Goal: Task Accomplishment & Management: Use online tool/utility

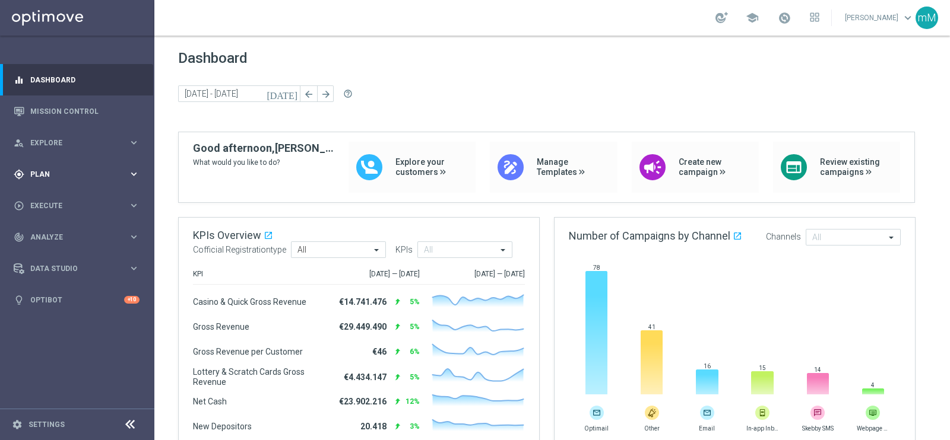
click at [46, 167] on div "gps_fixed Plan keyboard_arrow_right" at bounding box center [76, 173] width 153 height 31
click at [56, 234] on span "Templates" at bounding box center [73, 234] width 85 height 7
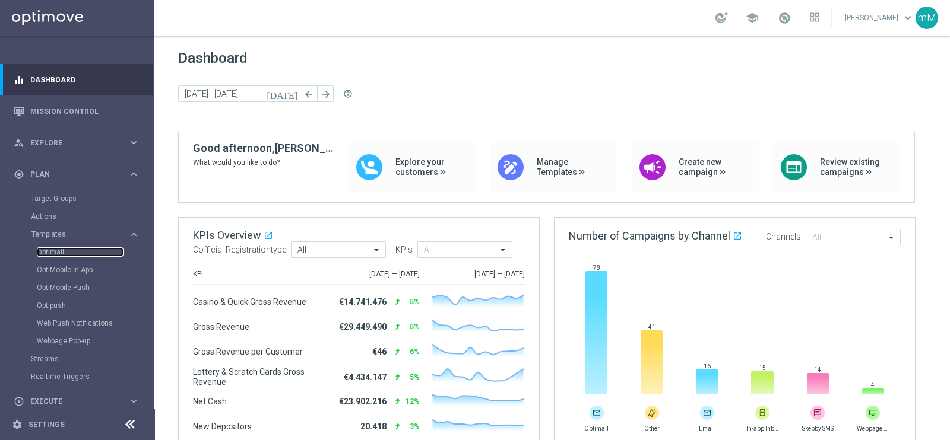
click at [55, 246] on div "Optimail" at bounding box center [95, 252] width 116 height 18
click at [62, 250] on link "Optimail" at bounding box center [80, 252] width 87 height 9
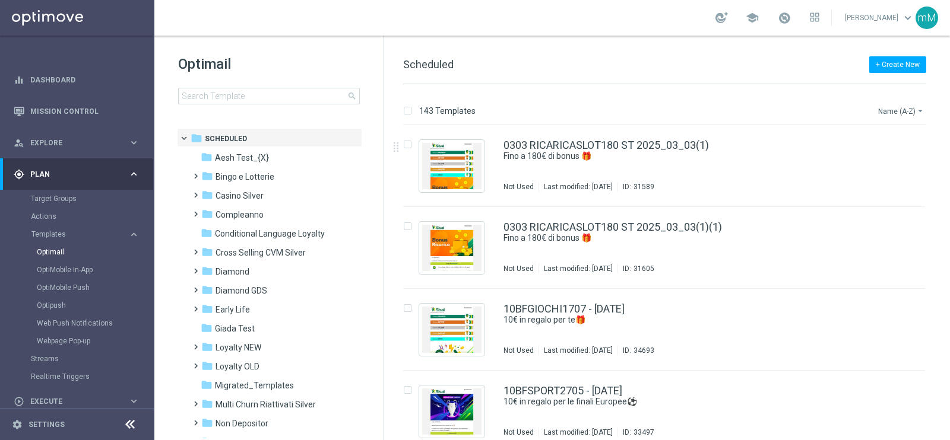
click at [885, 108] on button "Name (A-Z) arrow_drop_down" at bounding box center [901, 111] width 49 height 14
click at [890, 161] on span "Date Modified (Newest)" at bounding box center [880, 164] width 80 height 8
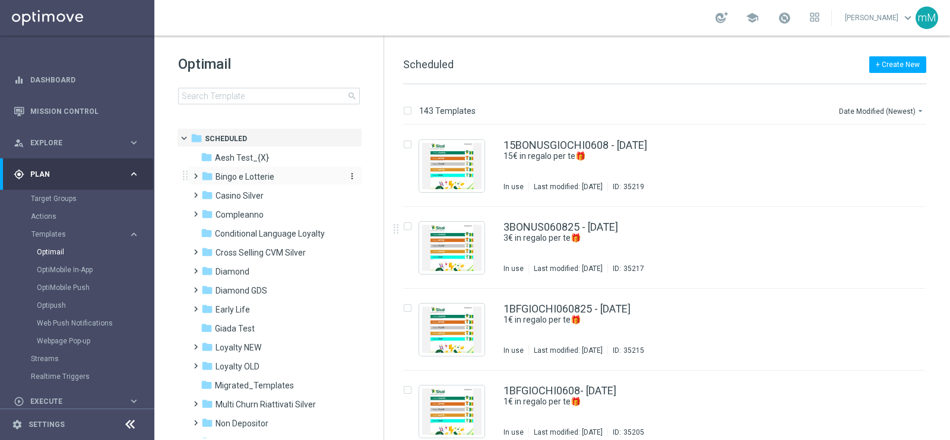
click at [265, 177] on span "Bingo e Lotterie" at bounding box center [244, 177] width 59 height 11
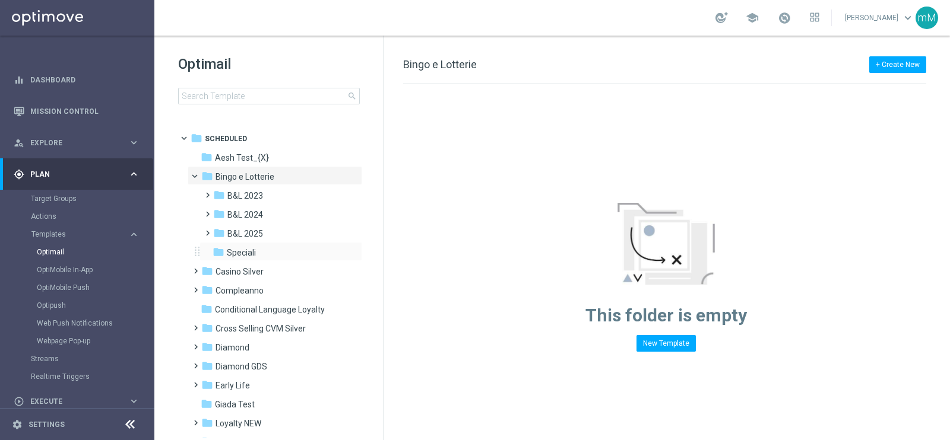
click at [262, 242] on div "folder Speciali more_vert" at bounding box center [280, 251] width 163 height 19
click at [261, 233] on span "B&L 2025" at bounding box center [245, 234] width 36 height 11
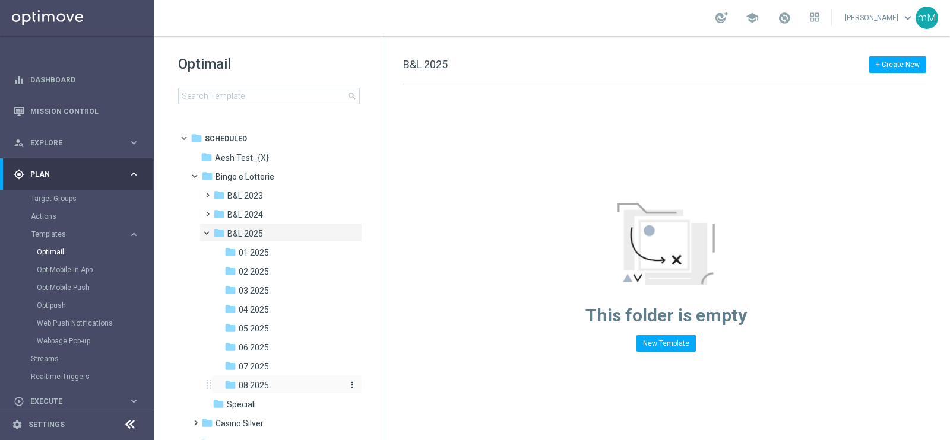
click at [265, 383] on span "08 2025" at bounding box center [254, 385] width 30 height 11
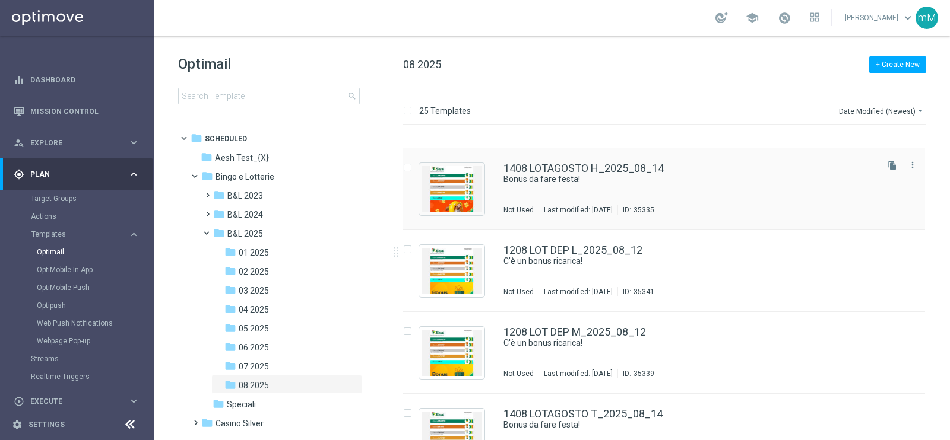
scroll to position [296, 0]
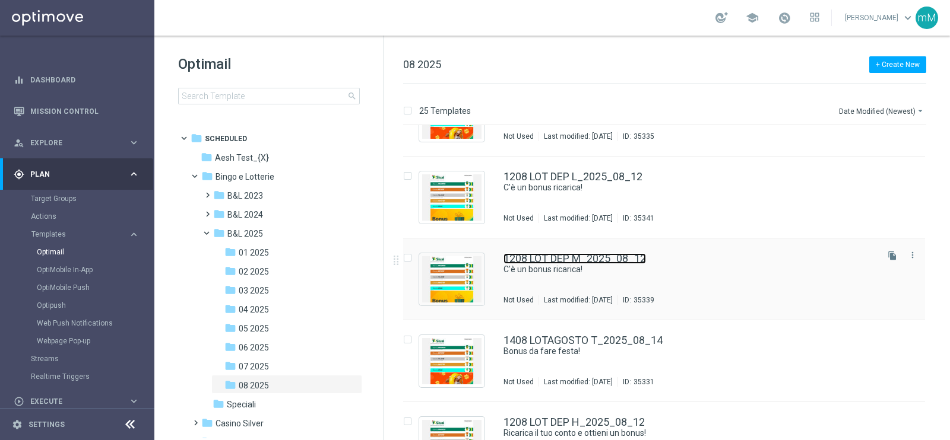
click at [579, 261] on link "1208 LOT DEP M_2025_08_12" at bounding box center [574, 258] width 142 height 11
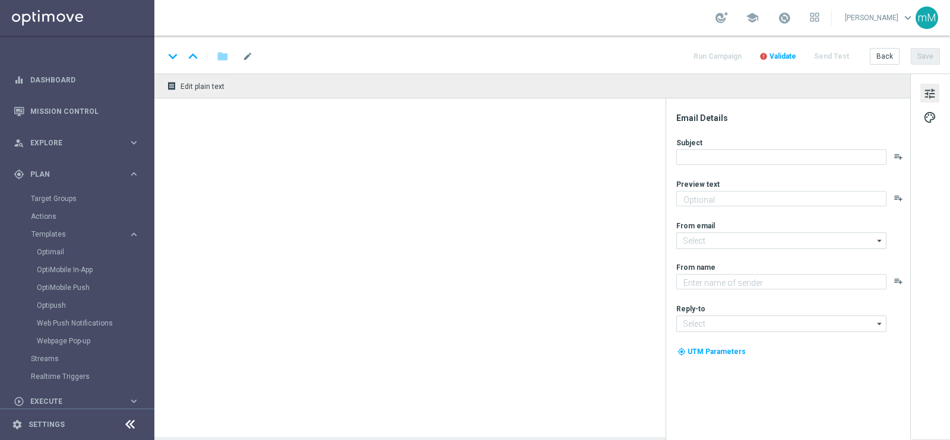
type textarea "Per te fino a 15.000 Sisal point"
type input "newsletter@comunicazioni.sisal.it"
type textarea "Sisal"
type input "info@sisal.it"
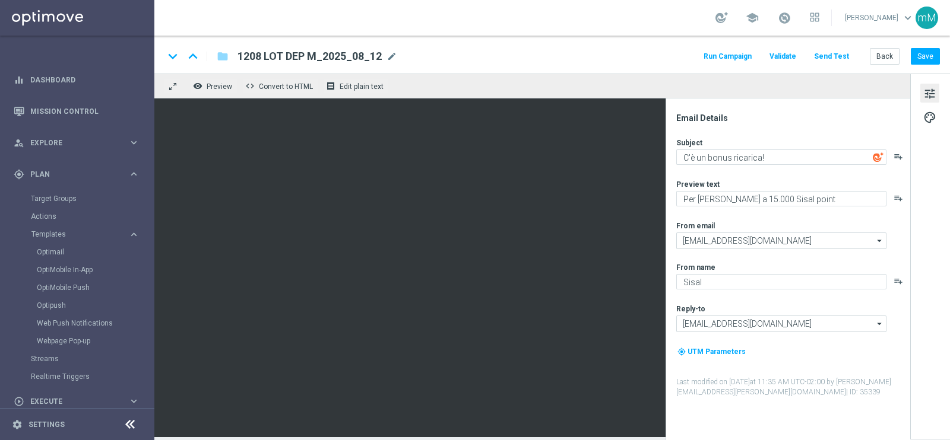
click at [732, 64] on button "Run Campaign" at bounding box center [728, 57] width 52 height 16
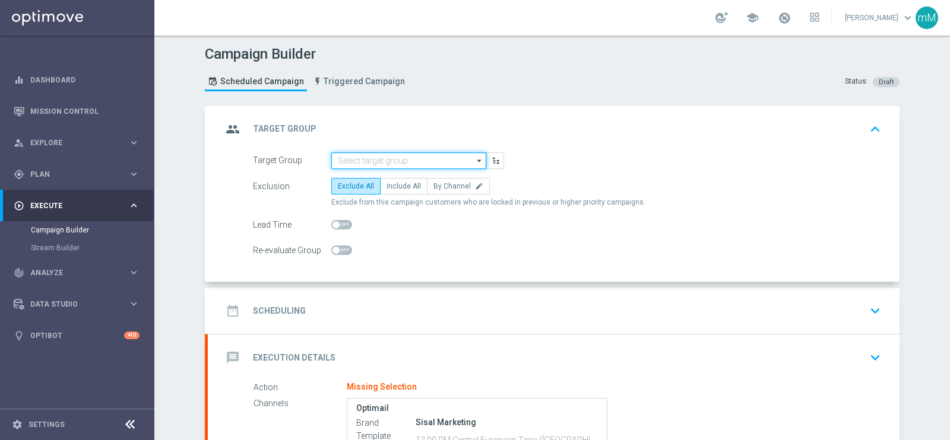
click at [389, 156] on input at bounding box center [408, 161] width 155 height 17
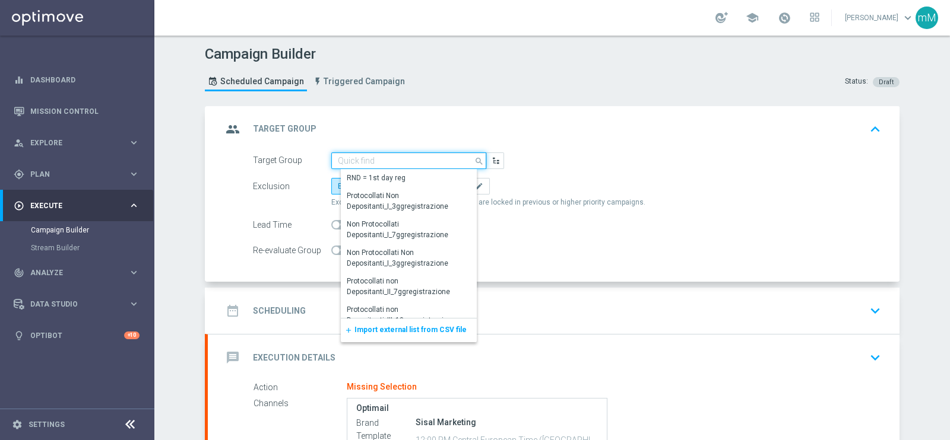
paste input "NEW Active Lottery MODA DEP 15 - <25"
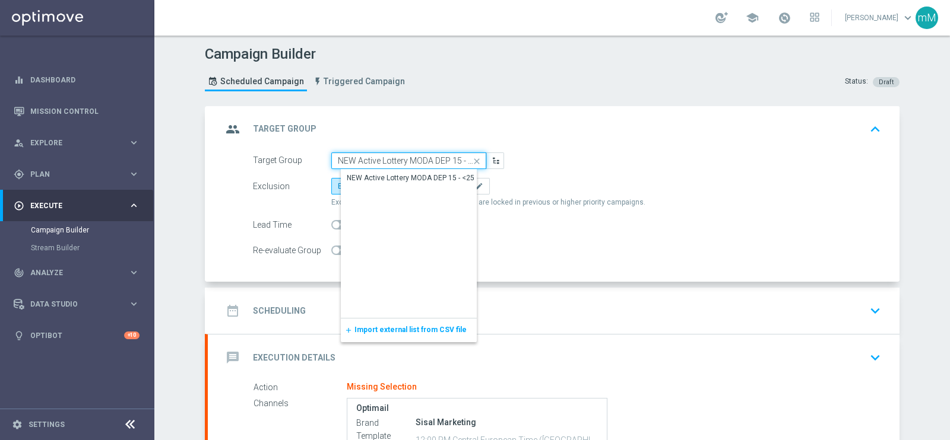
scroll to position [0, 7]
click at [392, 173] on div "NEW Active Lottery MODA DEP 15 - <25" at bounding box center [411, 178] width 128 height 11
type input "NEW Active Lottery MODA DEP 15 - <25"
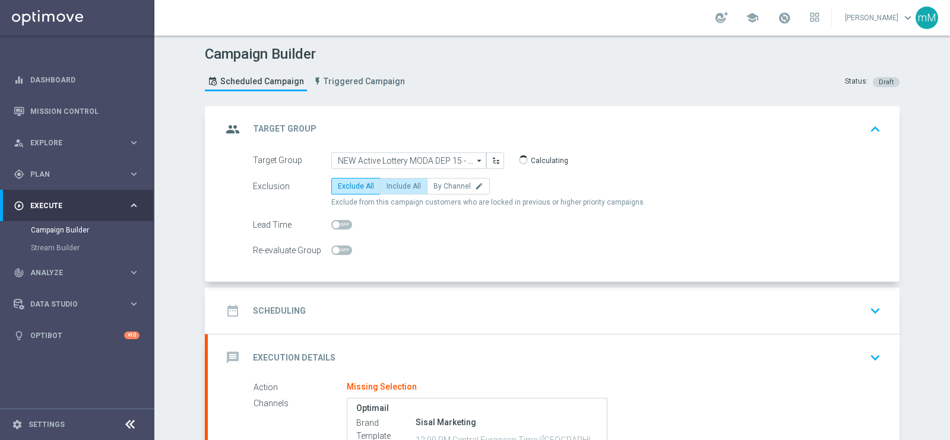
click at [391, 186] on span "Include All" at bounding box center [403, 186] width 34 height 8
click at [391, 186] on input "Include All" at bounding box center [390, 189] width 8 height 8
radio input "true"
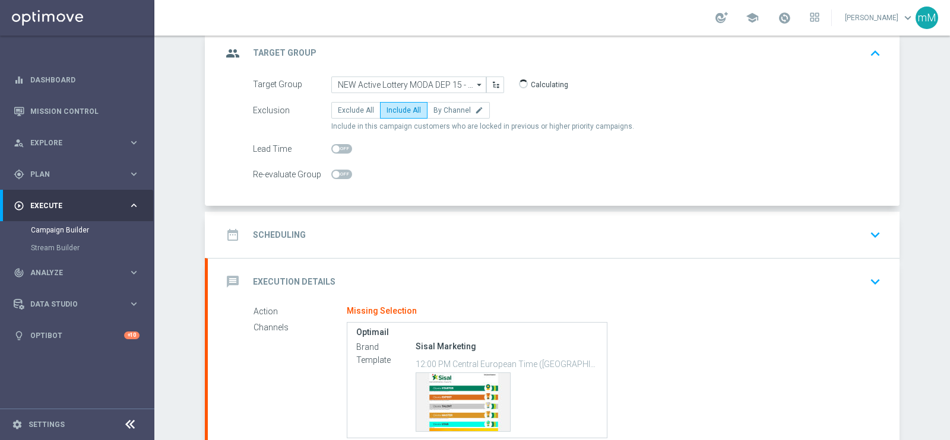
scroll to position [148, 0]
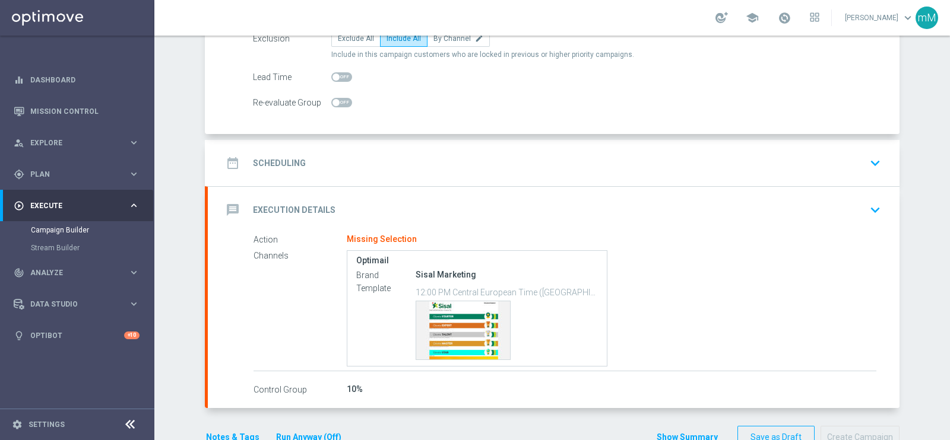
click at [410, 147] on div "date_range Scheduling keyboard_arrow_down" at bounding box center [553, 163] width 691 height 46
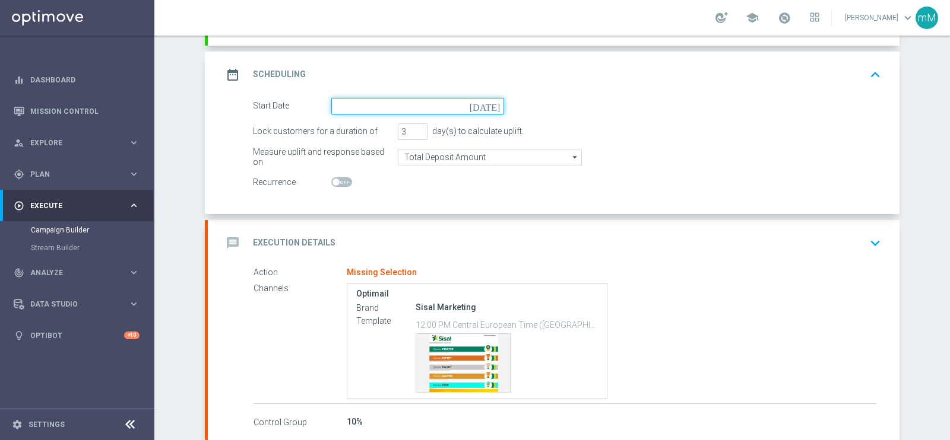
click at [395, 104] on input at bounding box center [417, 106] width 173 height 17
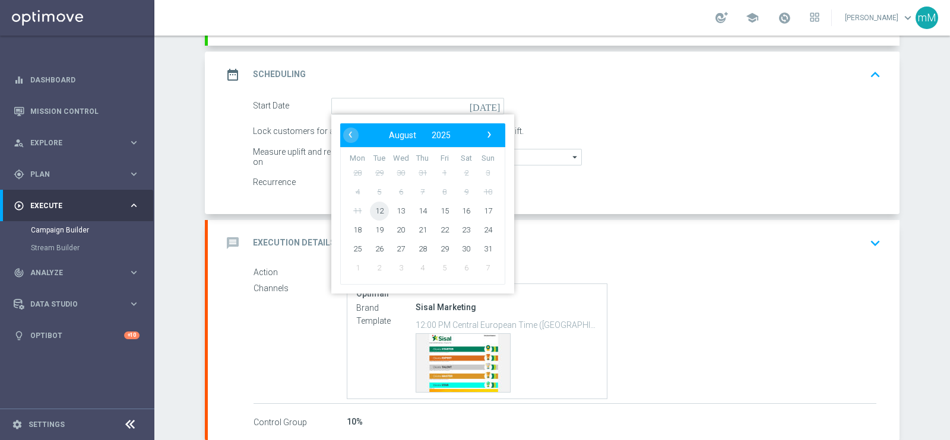
drag, startPoint x: 383, startPoint y: 214, endPoint x: 379, endPoint y: 202, distance: 12.6
click at [370, 209] on span "12" at bounding box center [379, 210] width 19 height 19
type input "12 Aug 2025"
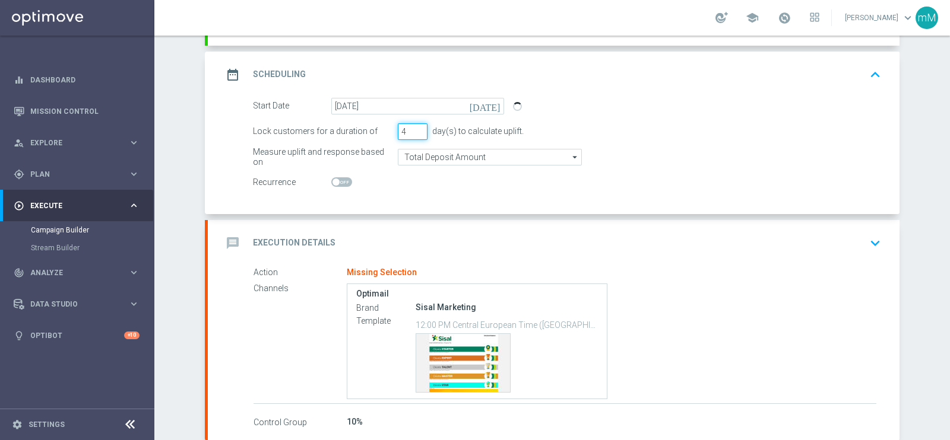
click at [411, 126] on input "4" at bounding box center [413, 131] width 30 height 17
type input "5"
click at [411, 126] on input "5" at bounding box center [413, 131] width 30 height 17
click at [403, 227] on div "message Execution Details keyboard_arrow_down" at bounding box center [553, 243] width 691 height 46
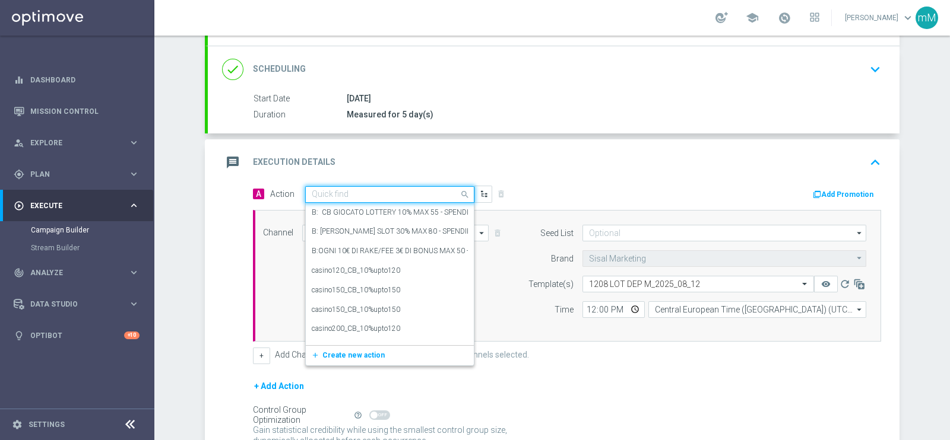
click at [393, 196] on input "text" at bounding box center [378, 195] width 132 height 10
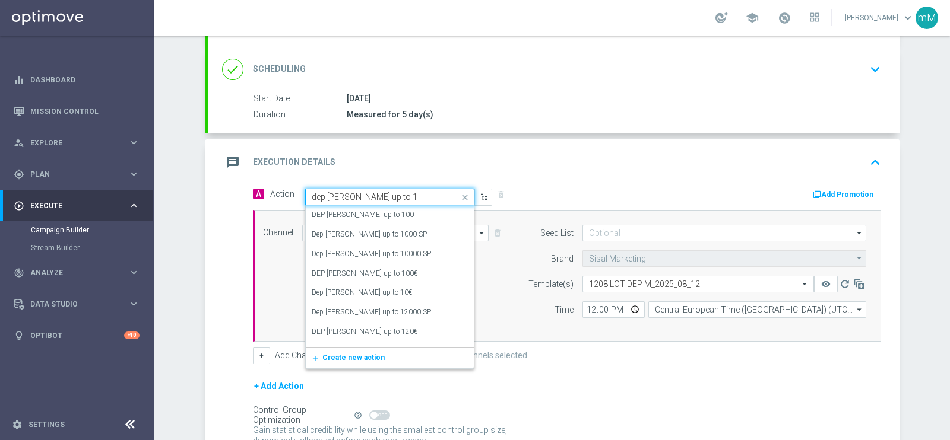
type input "dep fasce up to 15"
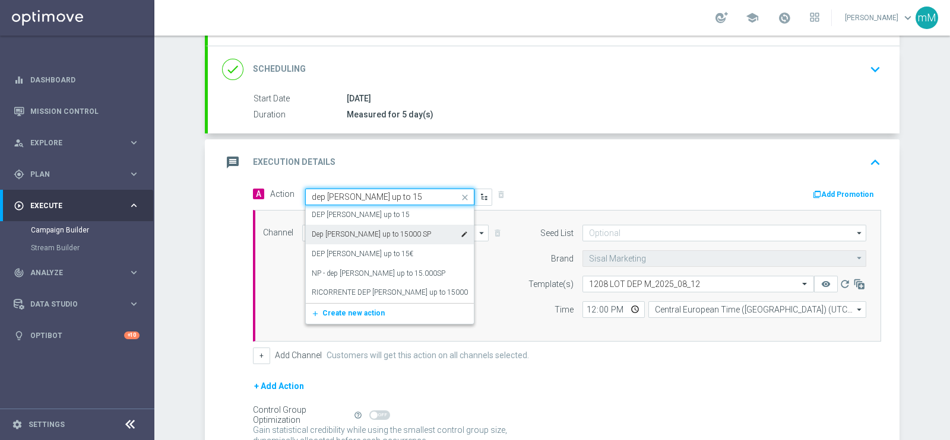
click at [388, 233] on div "Dep fasce up to 15000 SP edit" at bounding box center [390, 235] width 156 height 20
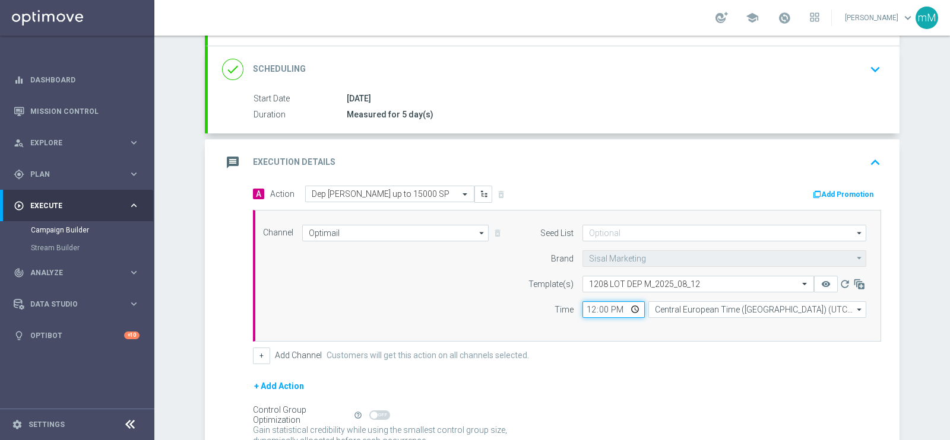
click at [582, 305] on input "12:00" at bounding box center [613, 310] width 62 height 17
type input "18:30"
click at [264, 348] on div "+ Add Channel Customers will get this action on all channels selected." at bounding box center [567, 356] width 628 height 17
click at [254, 349] on button "+" at bounding box center [261, 356] width 17 height 17
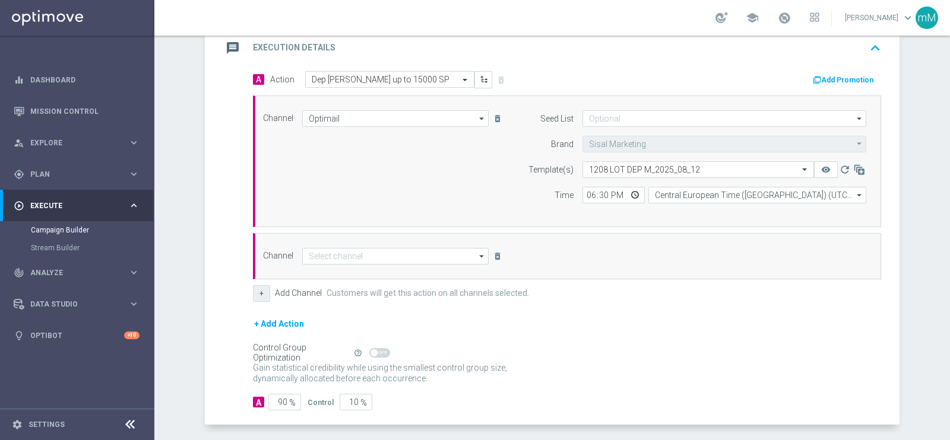
scroll to position [264, 0]
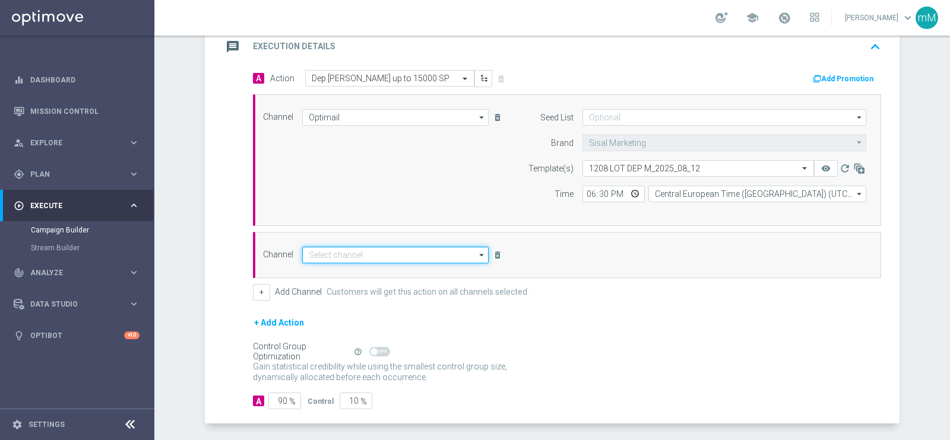
click at [373, 254] on input at bounding box center [395, 255] width 186 height 17
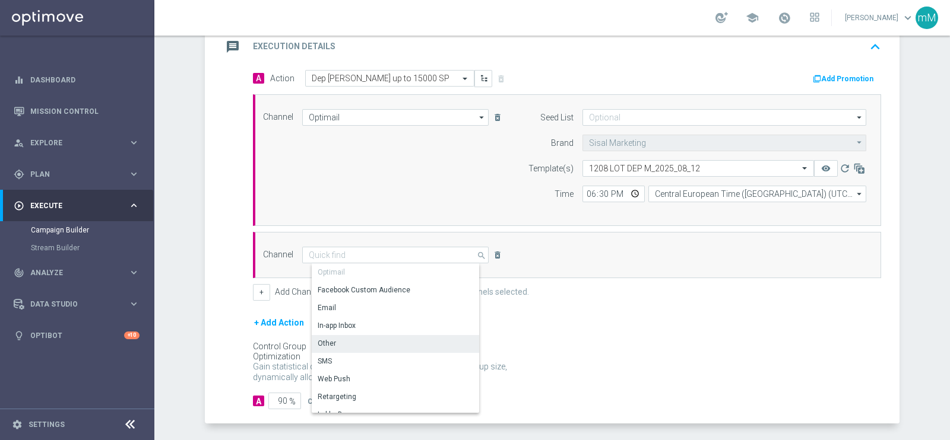
click at [340, 342] on div "Other" at bounding box center [400, 343] width 177 height 17
type input "Other"
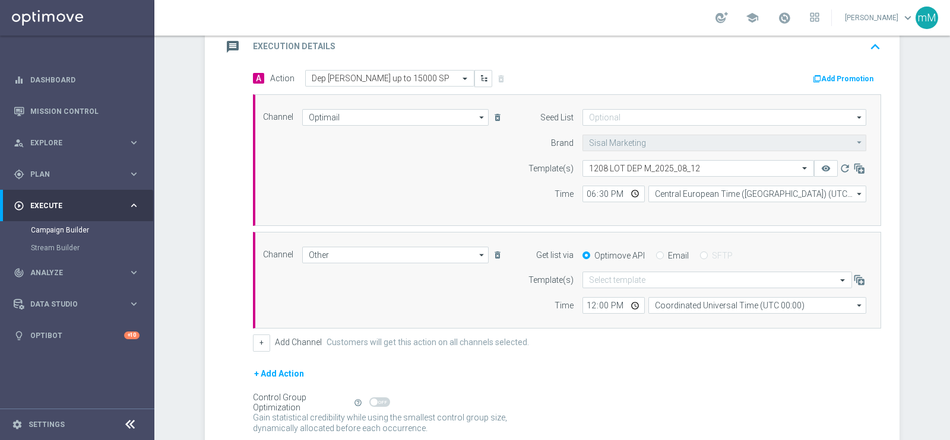
click at [668, 256] on label "Email" at bounding box center [678, 255] width 21 height 11
click at [664, 256] on input "Email" at bounding box center [660, 257] width 8 height 8
radio input "true"
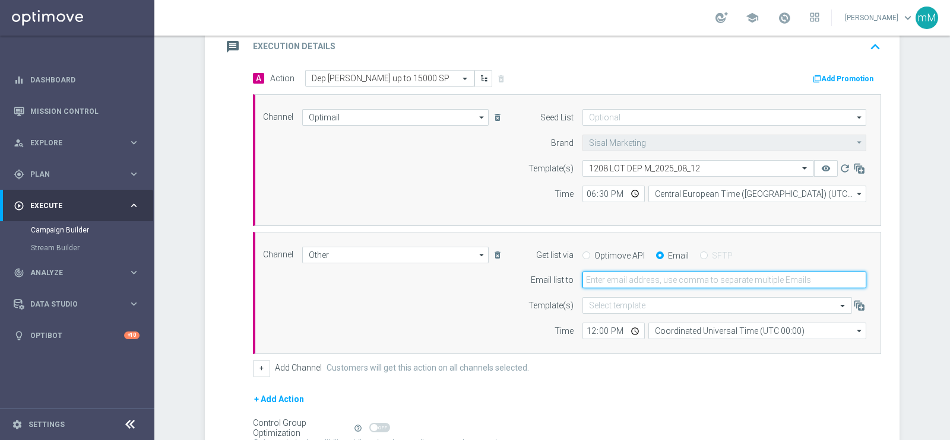
click at [650, 283] on input "email" at bounding box center [724, 280] width 284 height 17
type input "marco.maccarrone@sisal.it"
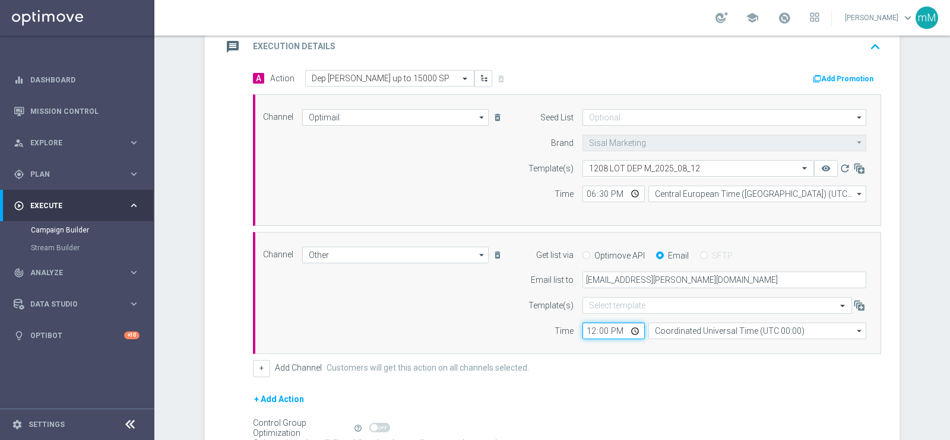
click at [588, 329] on input "12:00" at bounding box center [613, 331] width 62 height 17
type input "18:30"
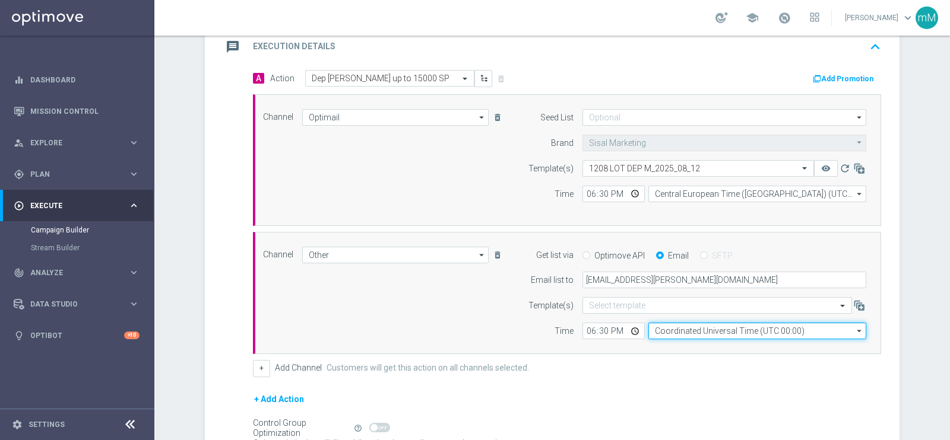
click at [670, 334] on input "Coordinated Universal Time (UTC 00:00)" at bounding box center [757, 331] width 218 height 17
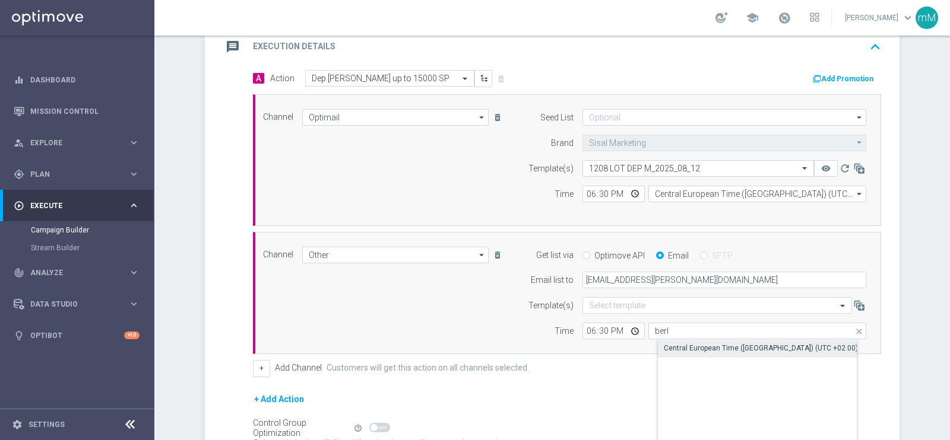
click at [761, 345] on div "Central European Time (Berlin) (UTC +02:00)" at bounding box center [761, 348] width 194 height 11
type input "Central European Time (Berlin) (UTC +02:00)"
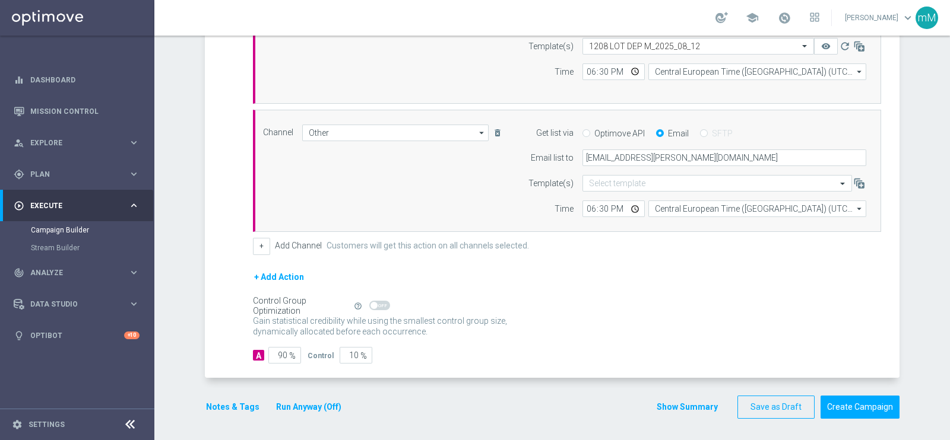
click at [286, 402] on button "Run Anyway (Off)" at bounding box center [309, 407] width 68 height 15
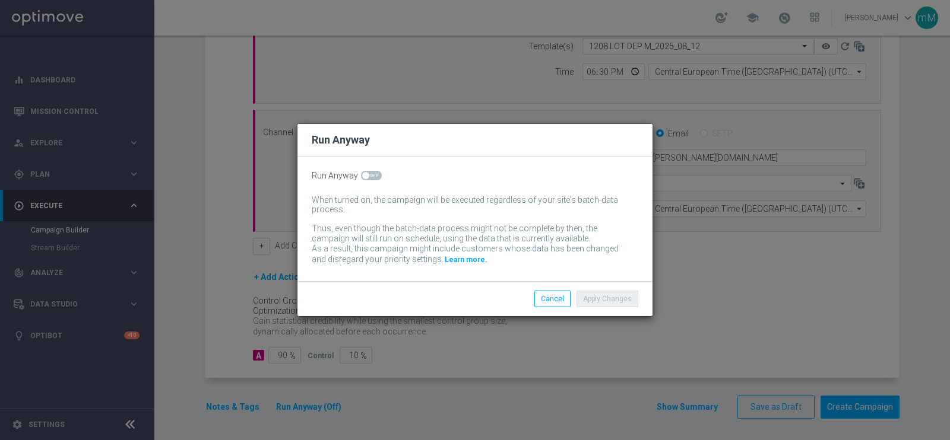
click at [365, 179] on span at bounding box center [371, 175] width 21 height 9
click at [365, 179] on input "checkbox" at bounding box center [371, 175] width 21 height 9
checkbox input "true"
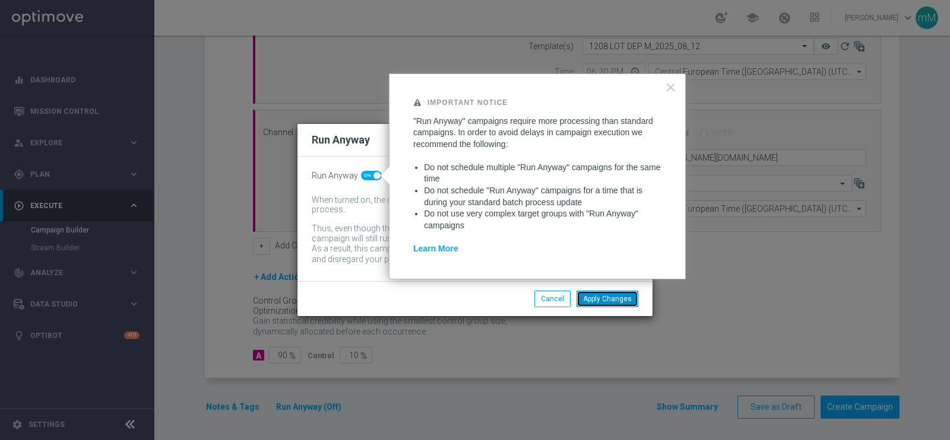
drag, startPoint x: 591, startPoint y: 300, endPoint x: 579, endPoint y: 304, distance: 12.6
click at [579, 304] on button "Apply Changes" at bounding box center [607, 299] width 62 height 17
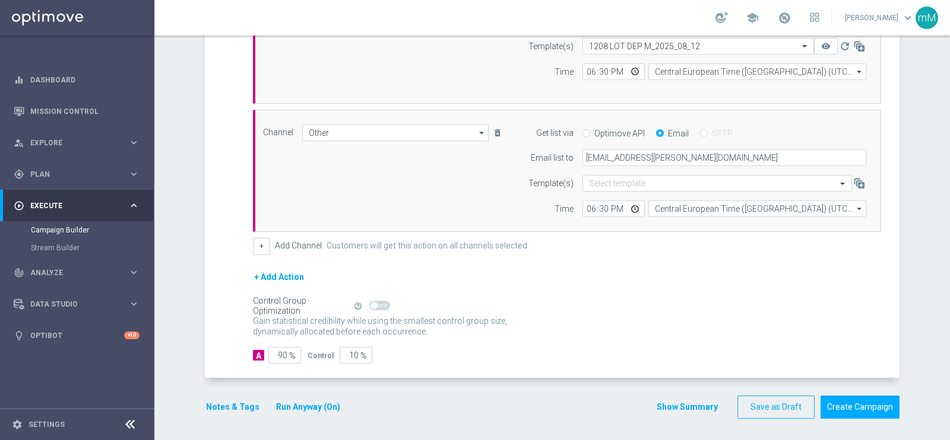
click at [217, 406] on button "Notes & Tags" at bounding box center [233, 407] width 56 height 15
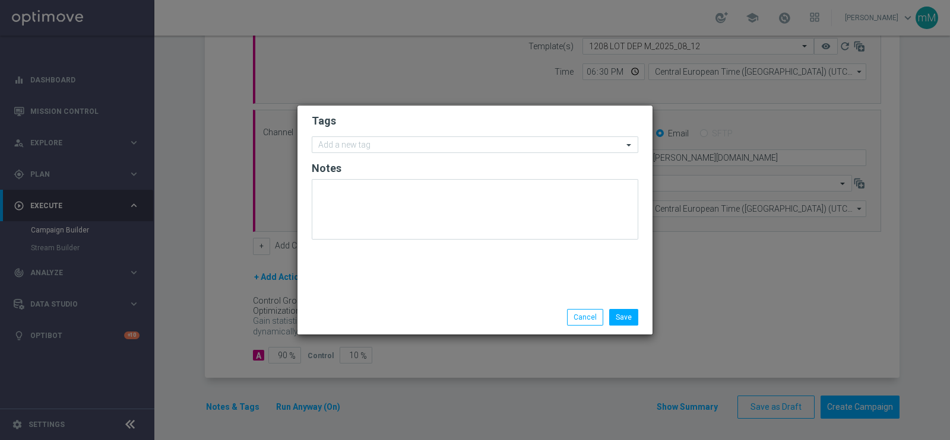
click at [383, 135] on form "Tags Add a new tag Notes" at bounding box center [475, 180] width 326 height 138
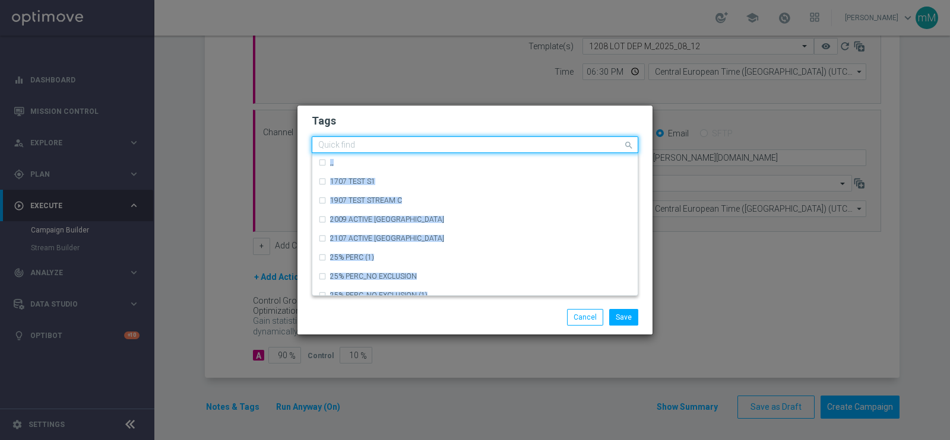
click at [376, 151] on div at bounding box center [469, 147] width 306 height 12
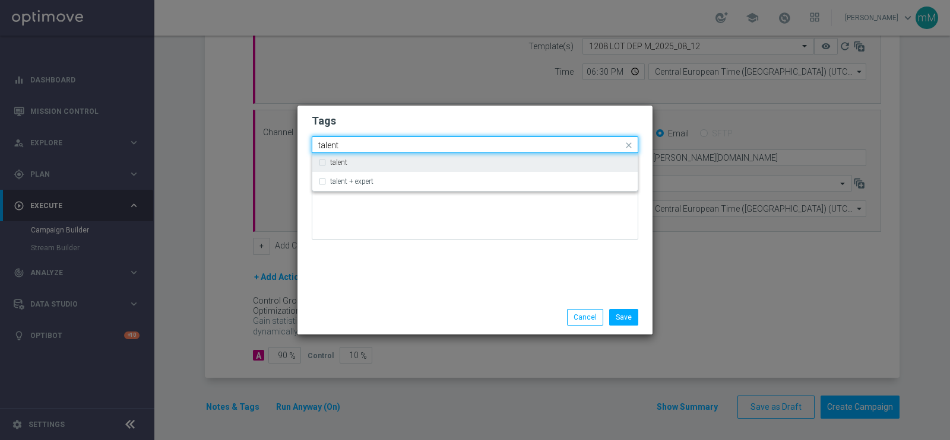
click at [374, 166] on div "talent" at bounding box center [474, 162] width 313 height 19
click at [363, 147] on input "talent" at bounding box center [470, 146] width 304 height 10
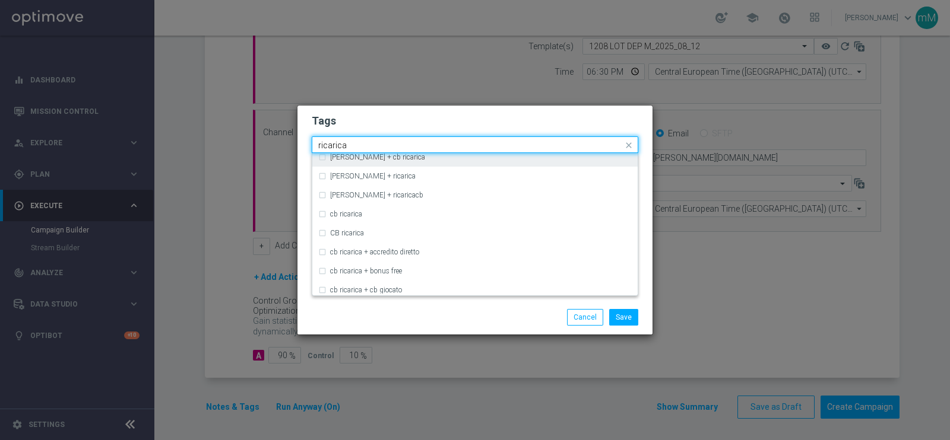
scroll to position [104, 0]
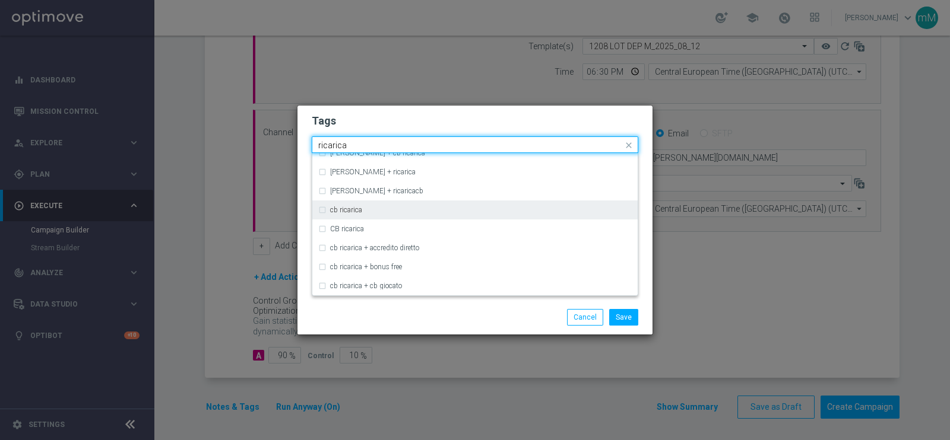
click at [360, 207] on label "cb ricarica" at bounding box center [346, 210] width 32 height 7
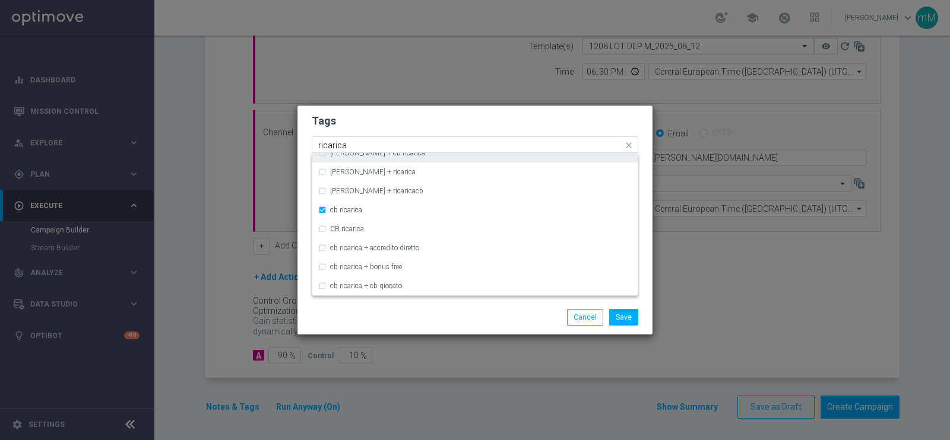
click at [369, 144] on input "ricarica" at bounding box center [470, 146] width 304 height 10
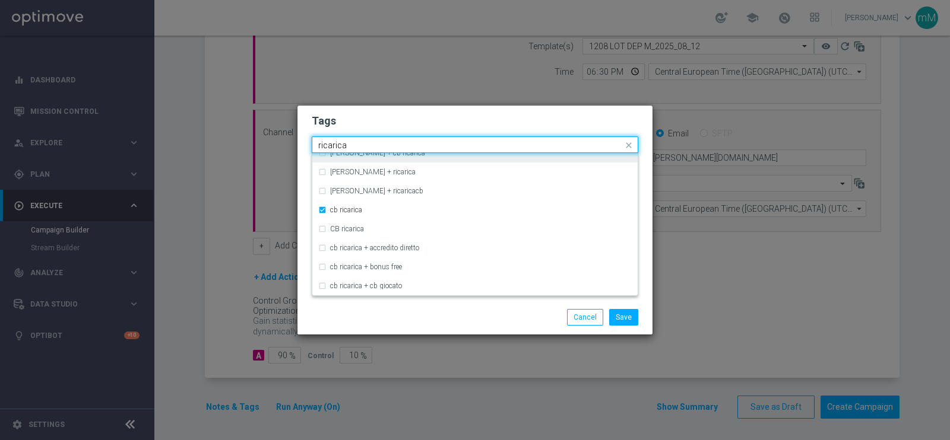
click at [369, 144] on input "ricarica" at bounding box center [470, 146] width 304 height 10
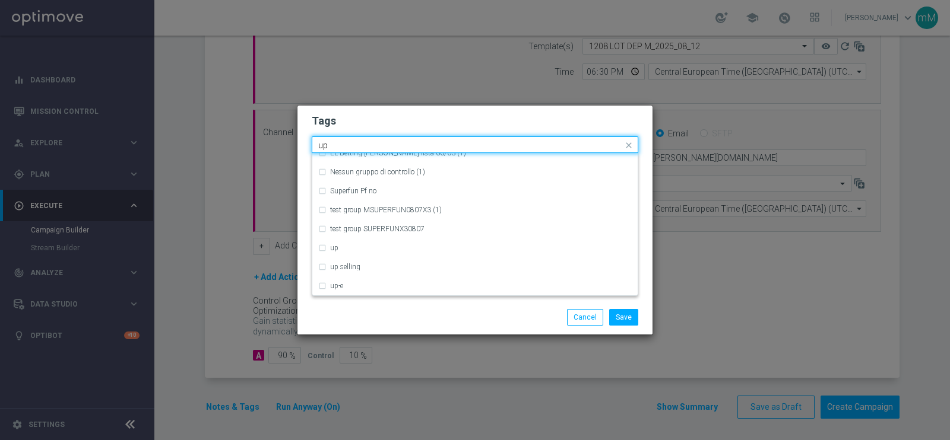
scroll to position [0, 0]
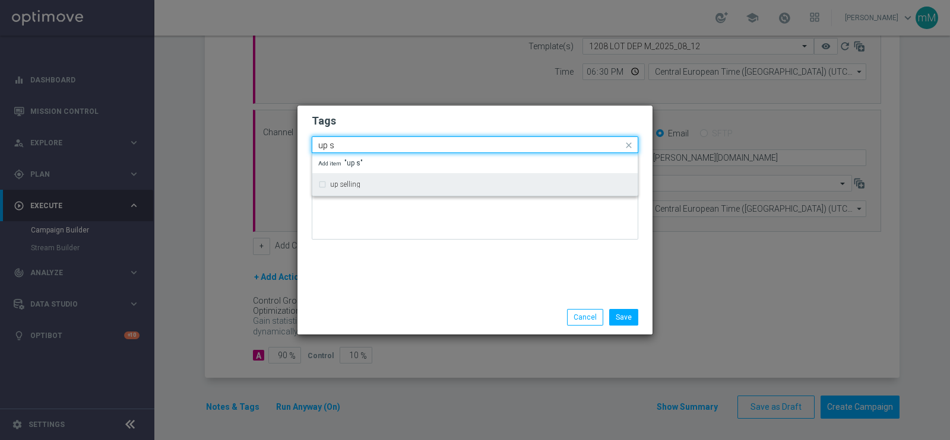
click at [361, 185] on div "up selling" at bounding box center [481, 184] width 302 height 7
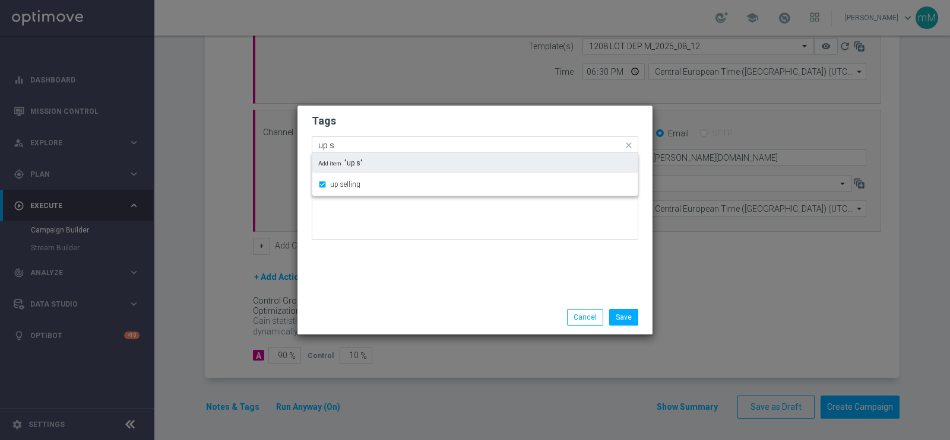
click at [363, 147] on input "up s" at bounding box center [470, 146] width 304 height 10
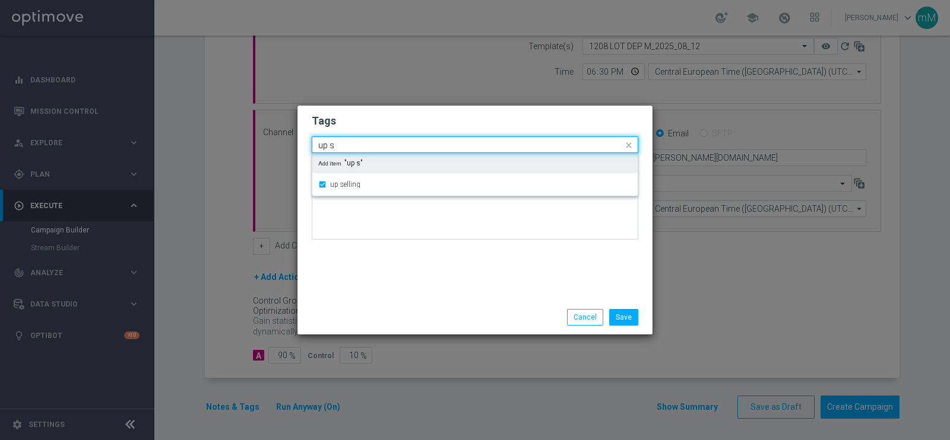
click at [363, 147] on input "up s" at bounding box center [470, 146] width 304 height 10
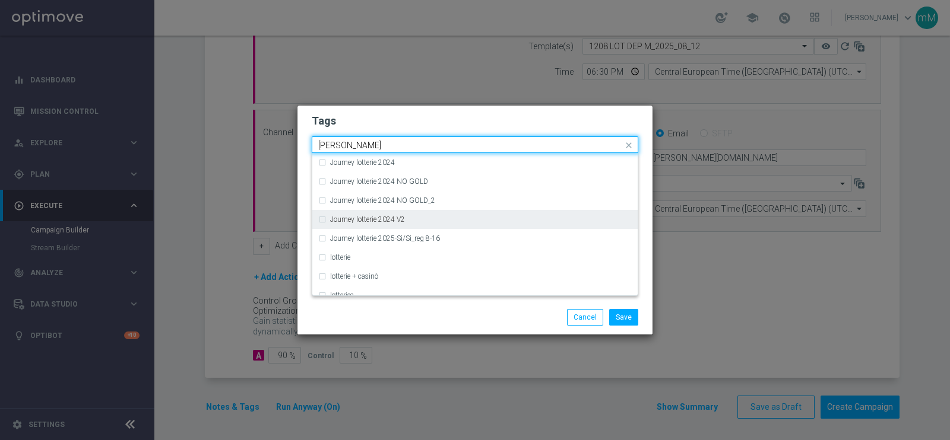
scroll to position [133, 0]
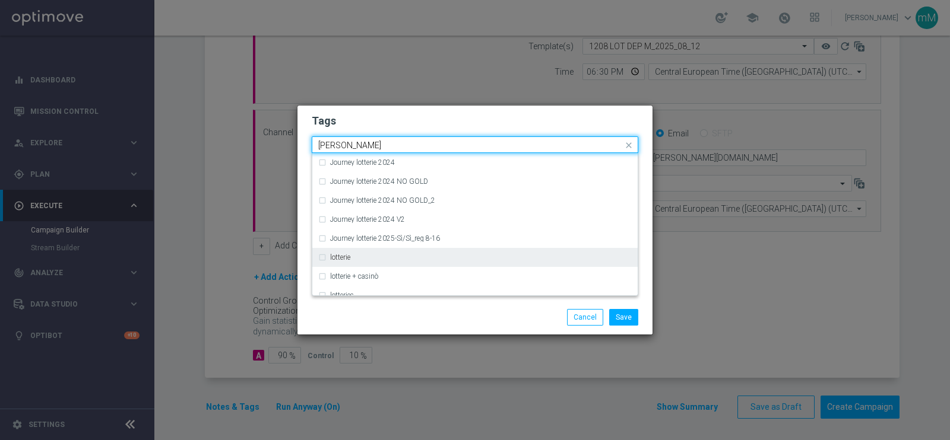
click at [348, 256] on label "lotterie" at bounding box center [340, 257] width 20 height 7
type input "lott"
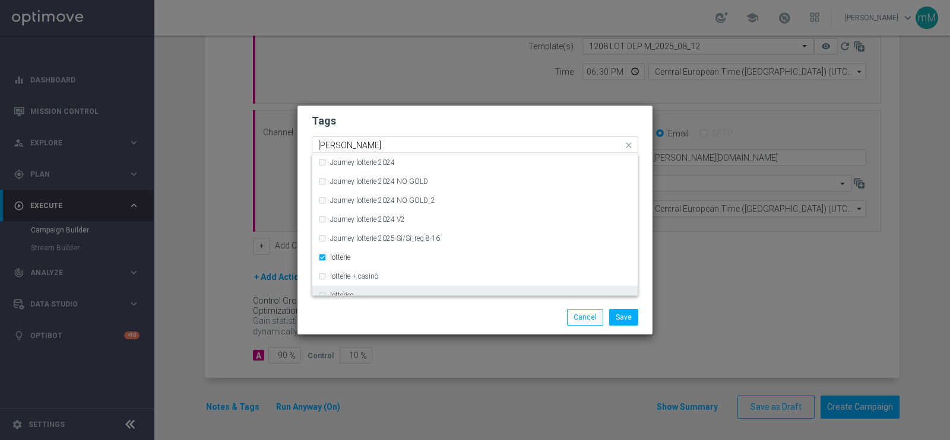
click at [341, 292] on label "lotteries" at bounding box center [342, 295] width 24 height 7
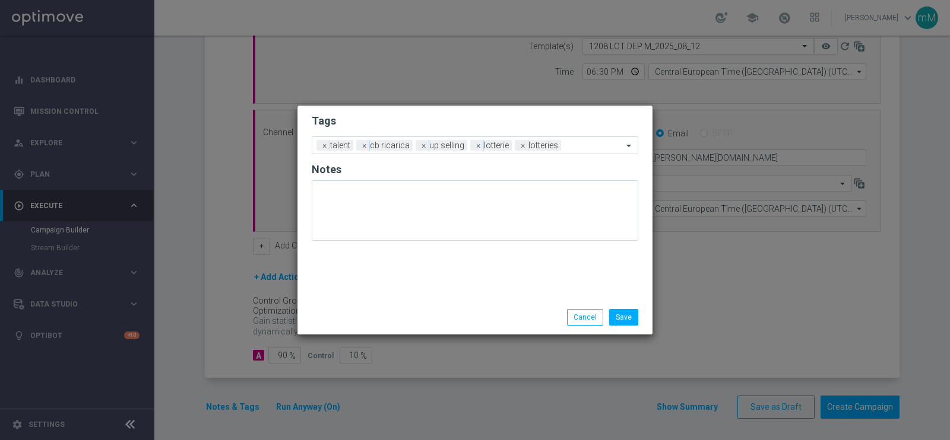
click at [490, 317] on div "Save Cancel" at bounding box center [532, 317] width 230 height 17
click at [634, 316] on button "Save" at bounding box center [623, 317] width 29 height 17
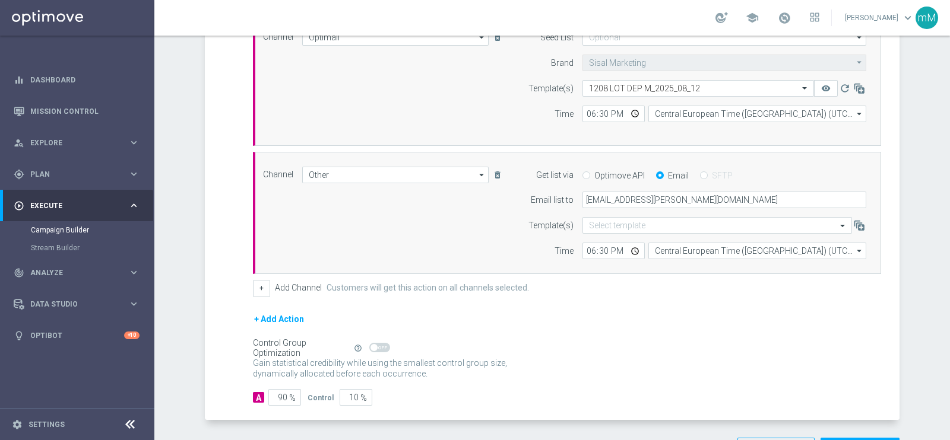
scroll to position [237, 0]
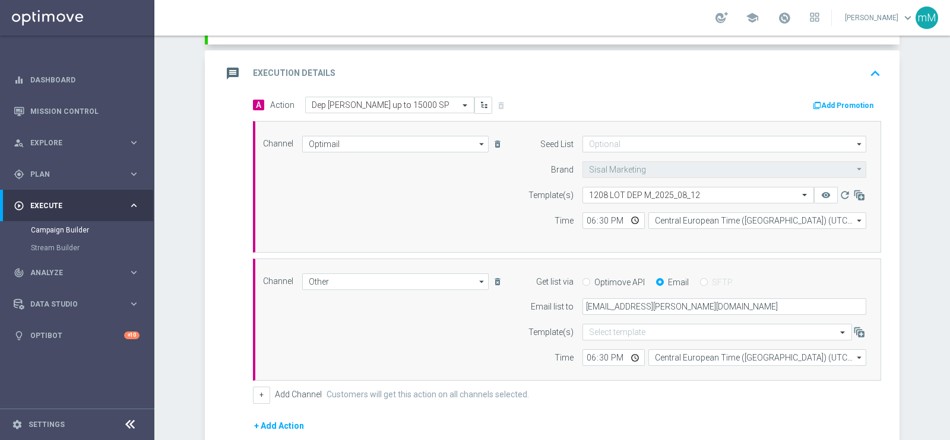
click at [854, 99] on button "Add Promotion" at bounding box center [844, 105] width 66 height 13
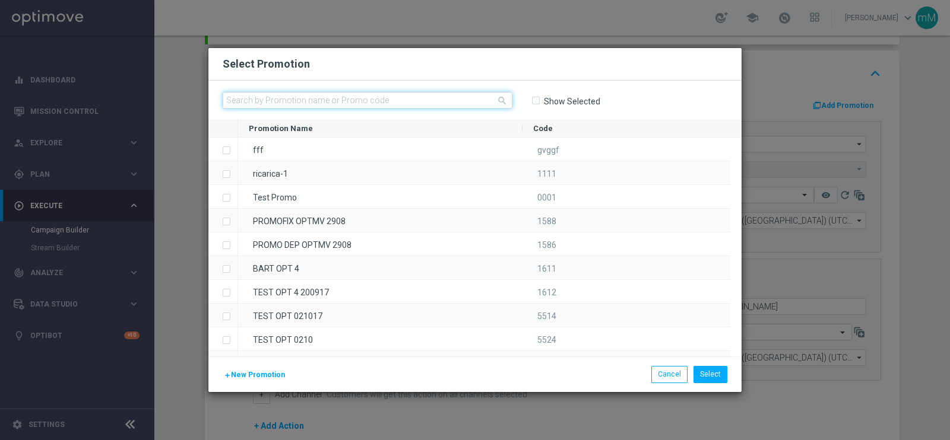
click at [389, 95] on input "text" at bounding box center [368, 100] width 290 height 17
paste input "332560"
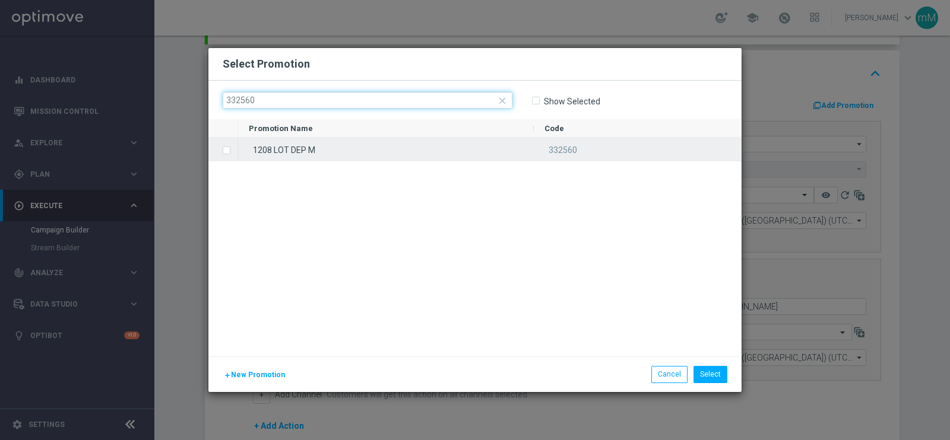
type input "332560"
click at [365, 151] on div "1208 LOT DEP M" at bounding box center [386, 149] width 296 height 23
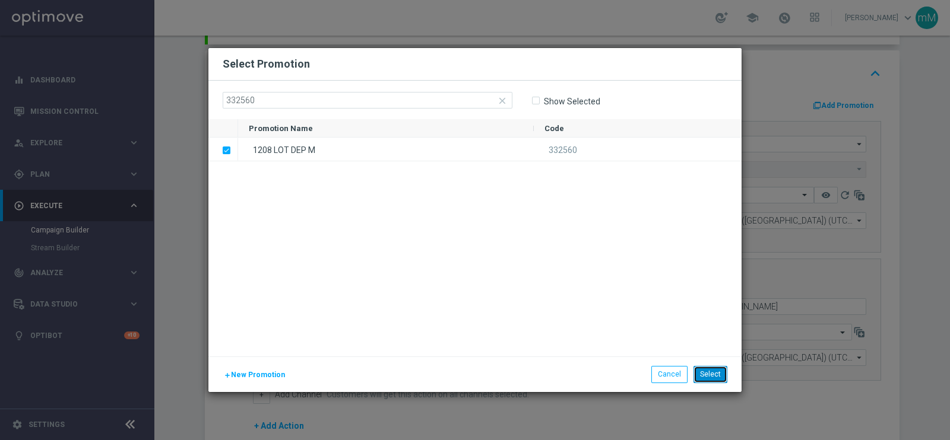
click at [709, 371] on button "Select" at bounding box center [710, 374] width 34 height 17
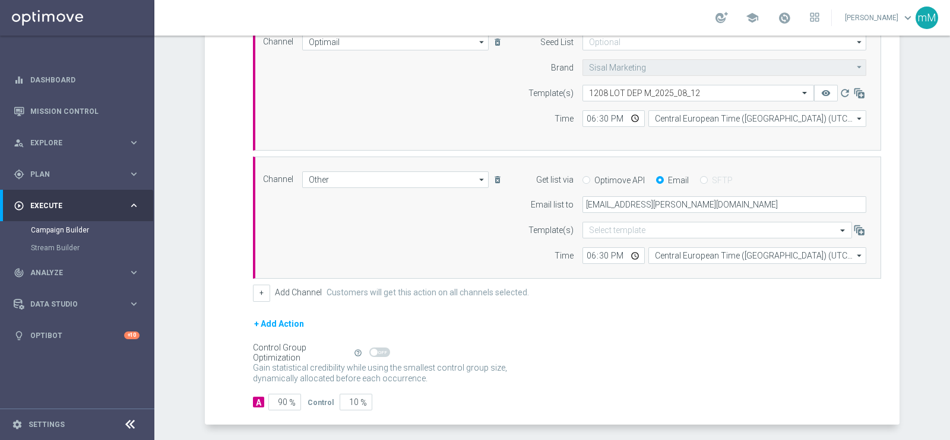
scroll to position [386, 0]
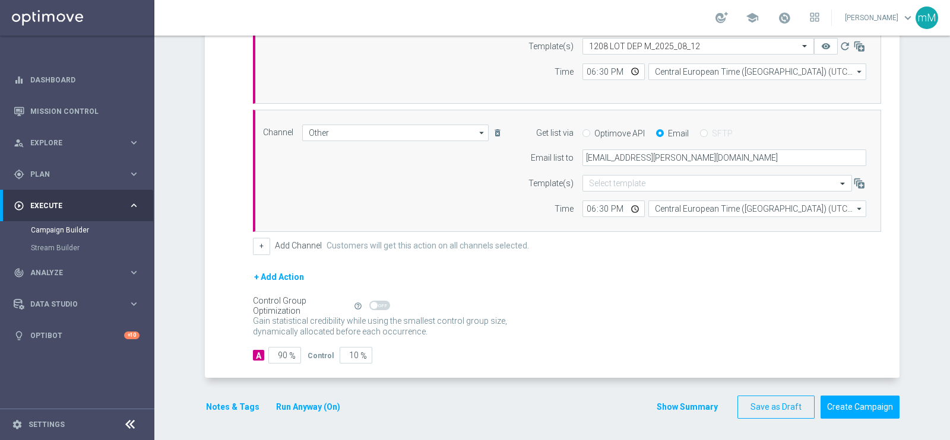
click at [677, 407] on button "Show Summary" at bounding box center [687, 408] width 62 height 14
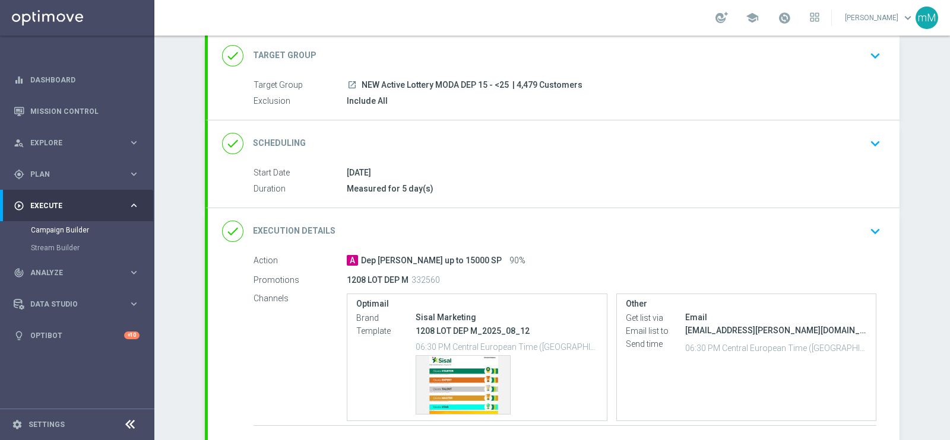
scroll to position [148, 0]
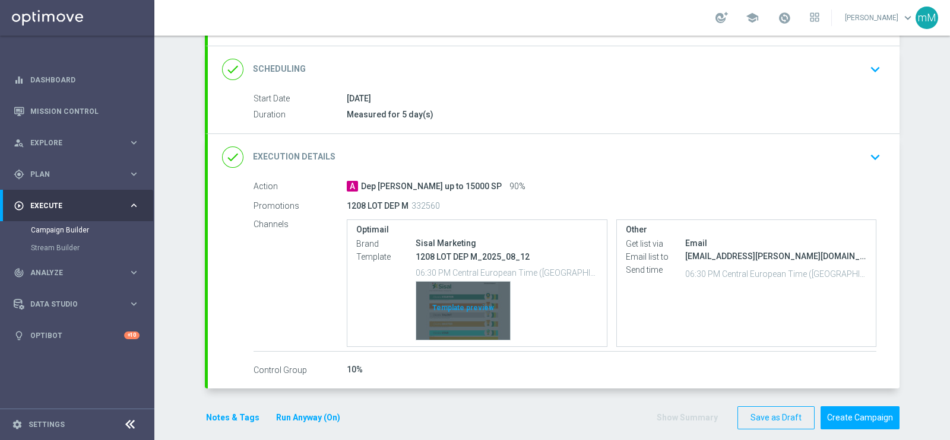
click at [449, 291] on div "Template preview" at bounding box center [463, 311] width 94 height 58
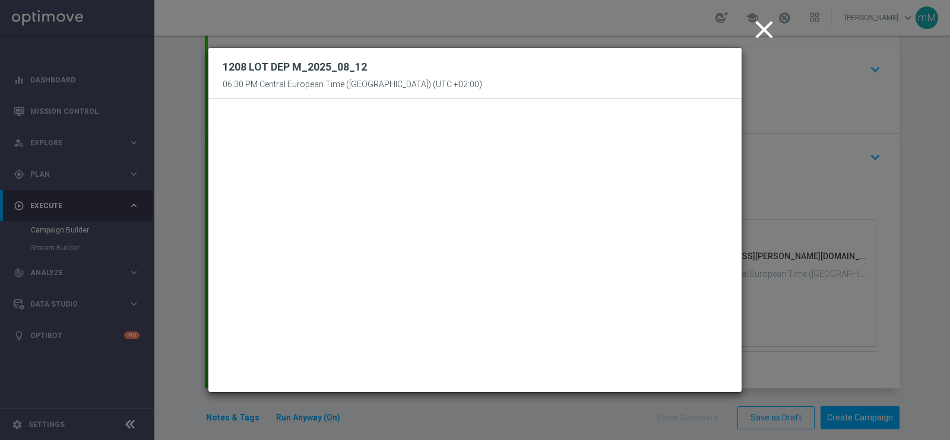
click at [766, 29] on icon "close" at bounding box center [764, 30] width 30 height 30
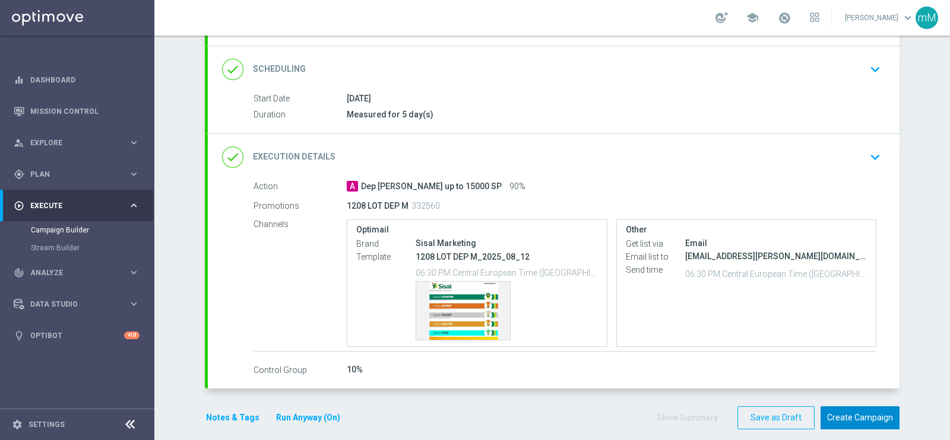
click at [871, 420] on button "Create Campaign" at bounding box center [859, 418] width 79 height 23
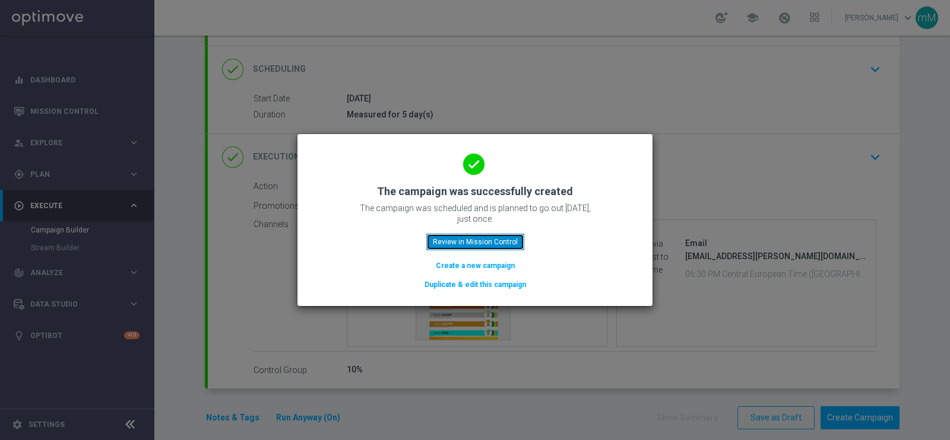
click at [445, 240] on button "Review in Mission Control" at bounding box center [475, 242] width 98 height 17
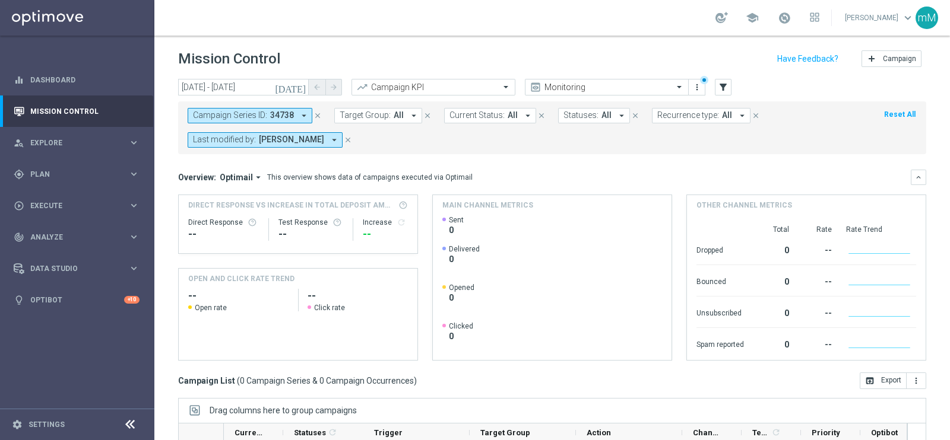
click at [306, 141] on span "Cecilia Mascelli" at bounding box center [291, 140] width 65 height 10
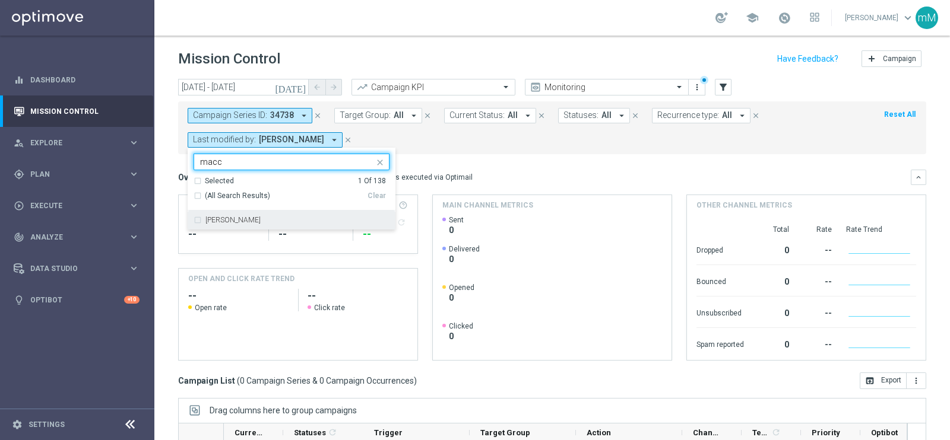
click at [264, 215] on div "[PERSON_NAME]" at bounding box center [291, 220] width 196 height 19
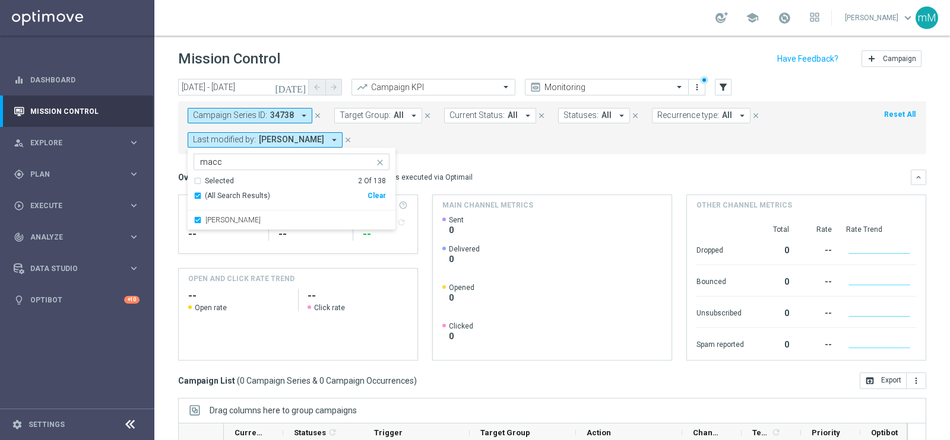
click at [246, 161] on input "macc" at bounding box center [287, 162] width 174 height 10
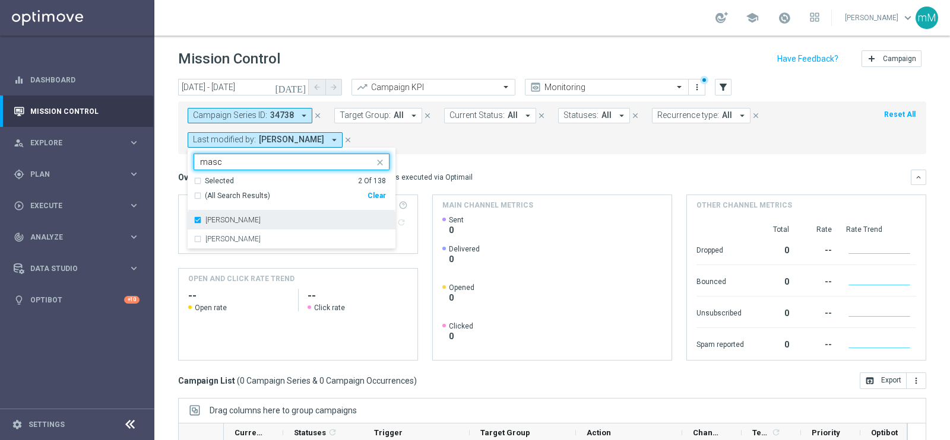
click at [239, 218] on label "Cecilia Mascelli" at bounding box center [232, 220] width 55 height 7
type input "masc"
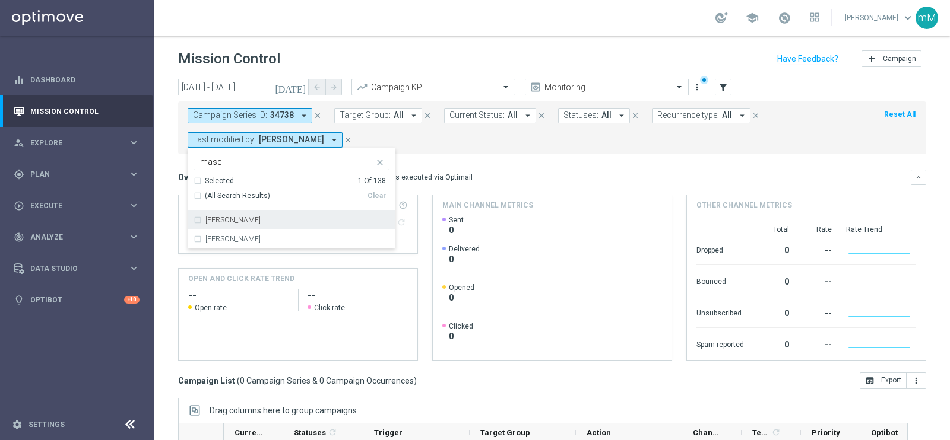
click at [414, 157] on mini-dashboard "Overview: Optimail arrow_drop_down This overview shows data of campaigns execut…" at bounding box center [552, 263] width 748 height 218
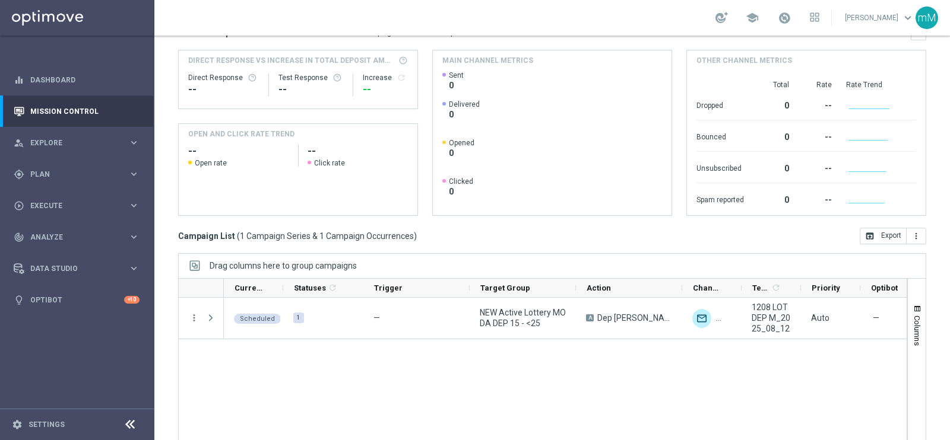
scroll to position [177, 0]
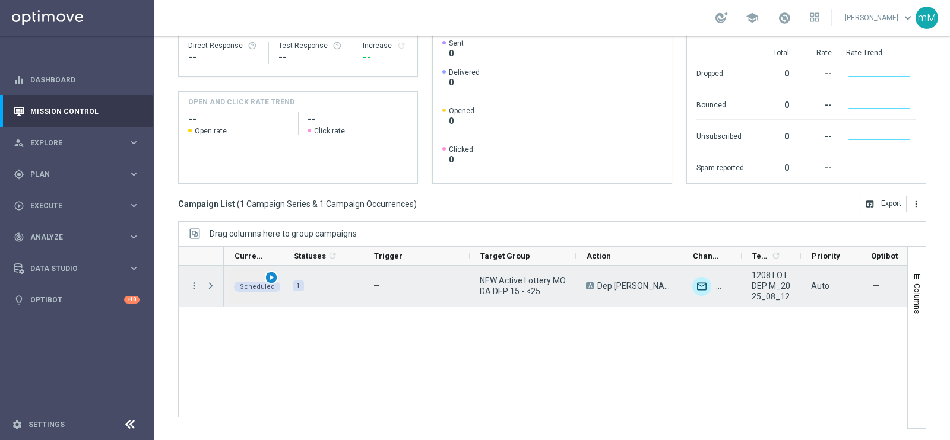
click at [271, 275] on span "play_arrow" at bounding box center [271, 278] width 8 height 8
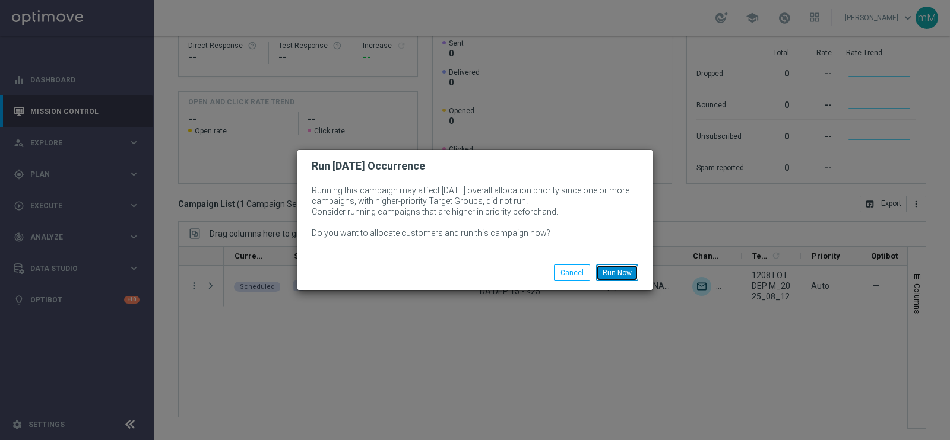
click at [608, 268] on button "Run Now" at bounding box center [617, 273] width 42 height 17
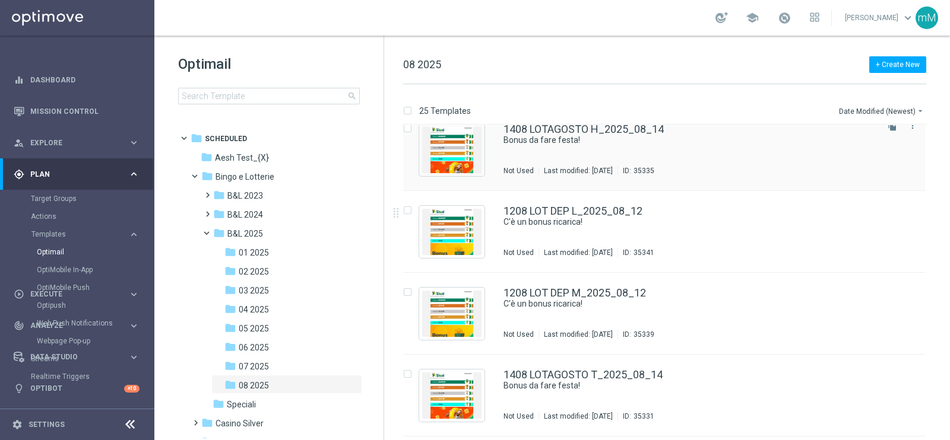
scroll to position [296, 0]
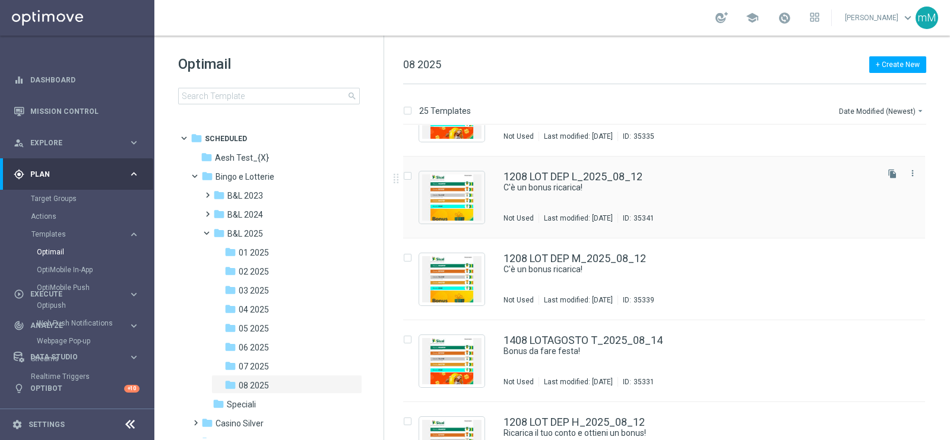
click at [576, 193] on div "1208 LOT DEP L_2025_08_12 C'è un bonus ricarica! Not Used Last modified: Tuesda…" at bounding box center [689, 198] width 372 height 52
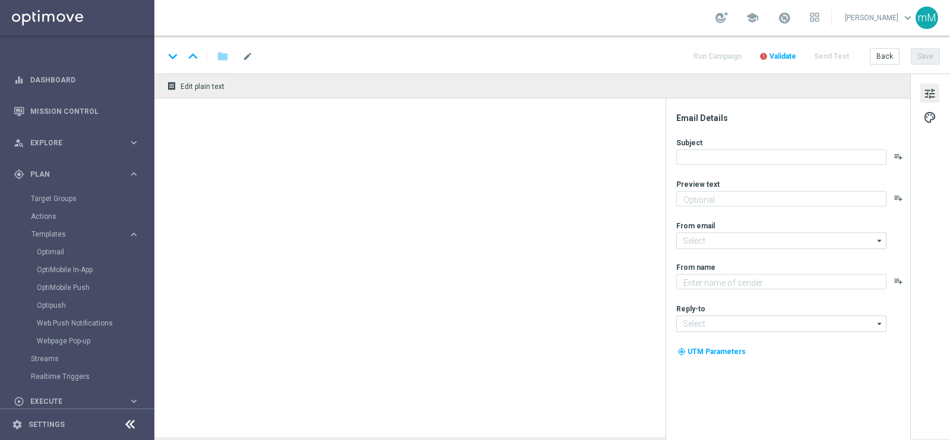
type textarea "Per te fino a 16.000 Sisal point"
type input "newsletter@comunicazioni.sisal.it"
type textarea "Sisal"
type input "info@sisal.it"
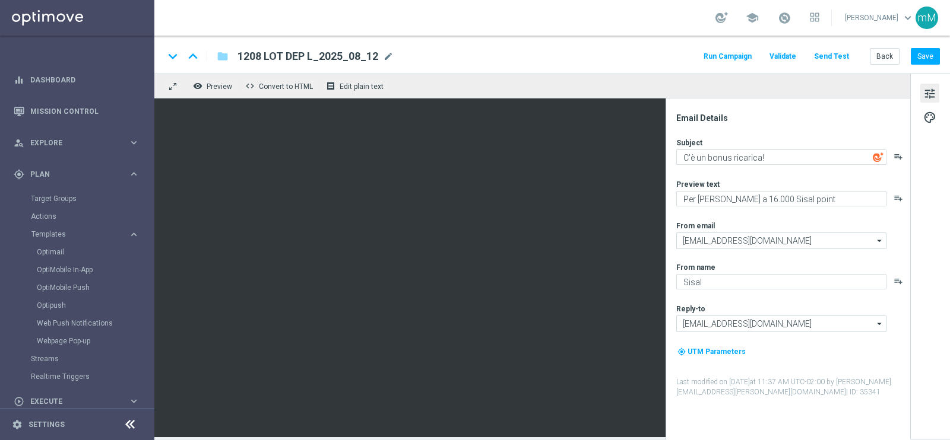
click at [919, 316] on div "tune palette" at bounding box center [930, 257] width 40 height 366
click at [746, 53] on button "Run Campaign" at bounding box center [728, 57] width 52 height 16
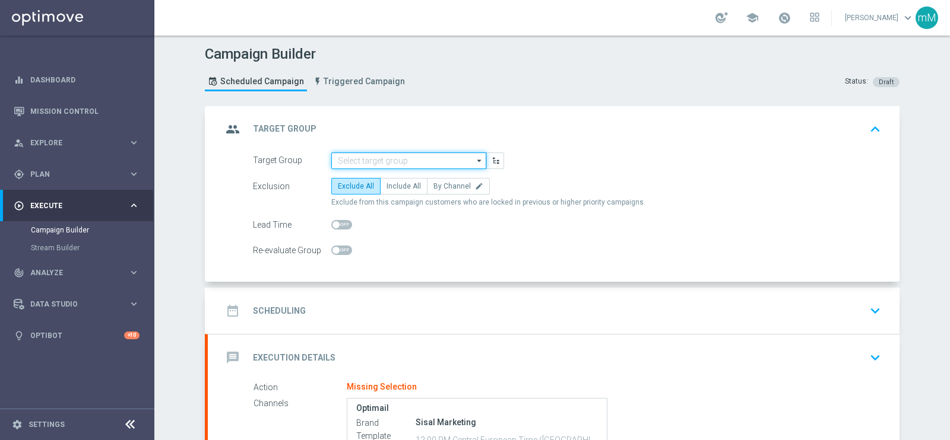
click at [368, 165] on input at bounding box center [408, 161] width 155 height 17
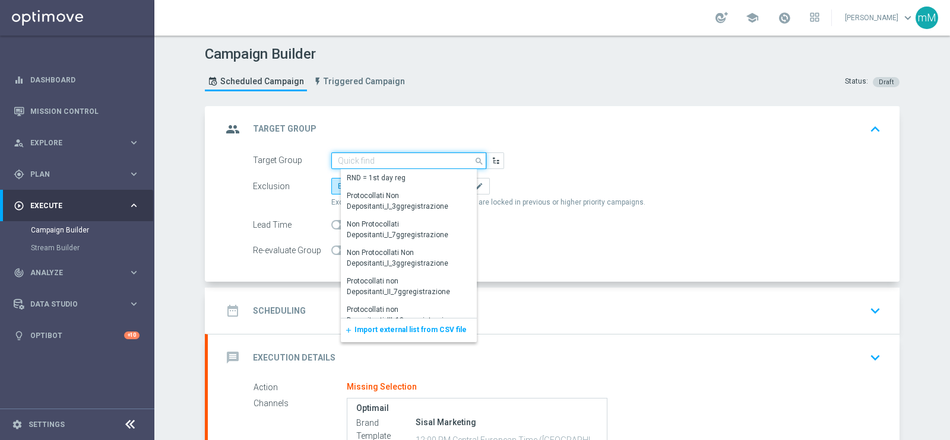
paste input "NEW Active Lottery MODA DEP <15"
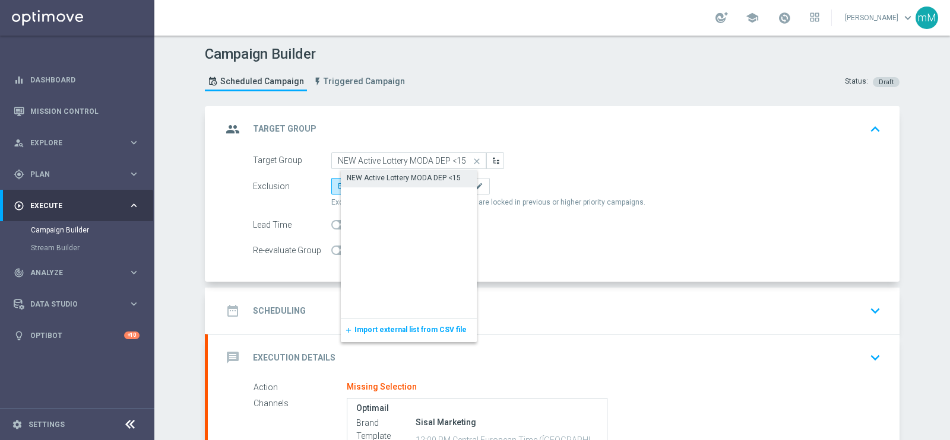
click at [368, 176] on div "NEW Active Lottery MODA DEP <15" at bounding box center [404, 178] width 114 height 11
type input "NEW Active Lottery MODA DEP <15"
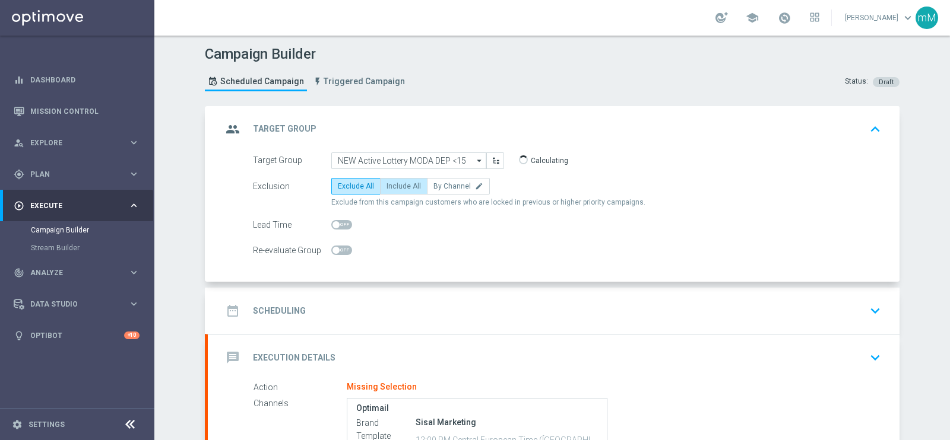
click at [391, 182] on span "Include All" at bounding box center [403, 186] width 34 height 8
click at [391, 185] on input "Include All" at bounding box center [390, 189] width 8 height 8
radio input "true"
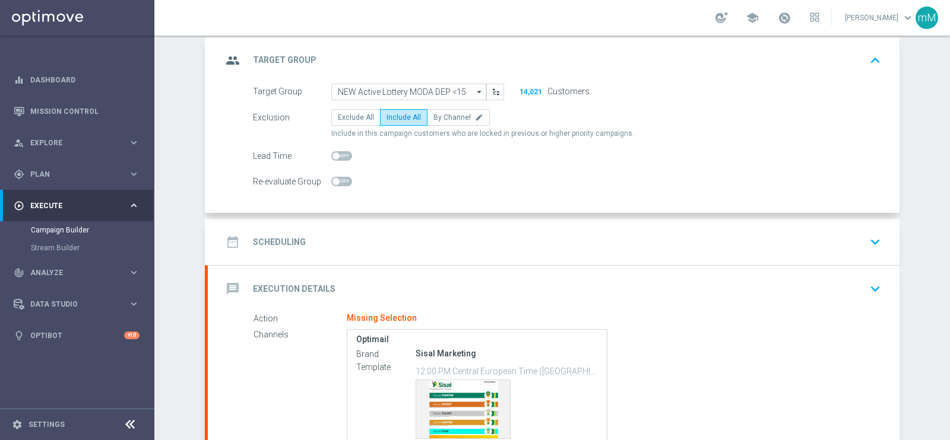
scroll to position [148, 0]
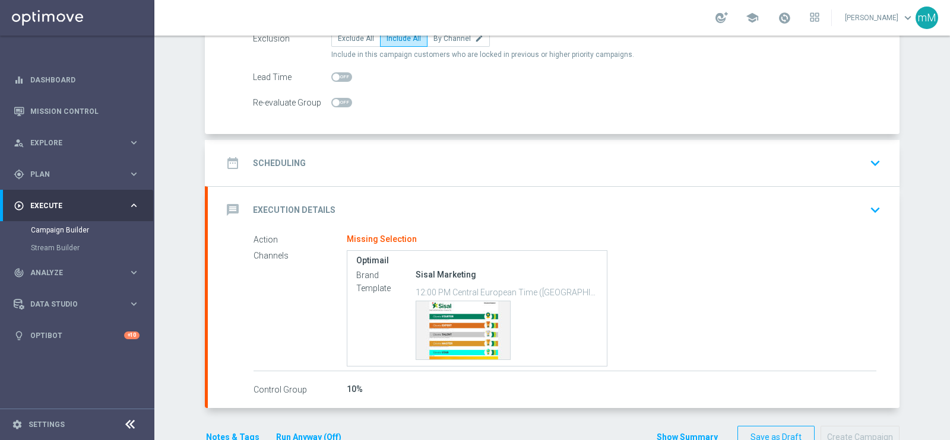
click at [390, 158] on div "date_range Scheduling keyboard_arrow_down" at bounding box center [553, 163] width 663 height 23
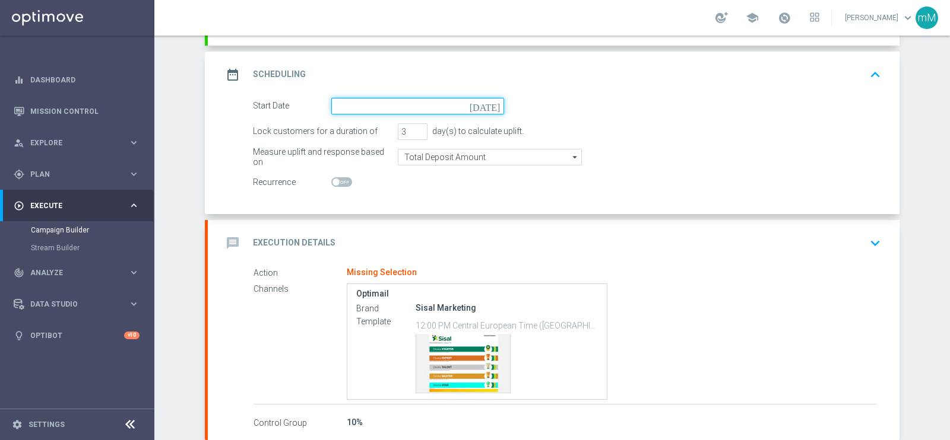
click at [381, 100] on input at bounding box center [417, 106] width 173 height 17
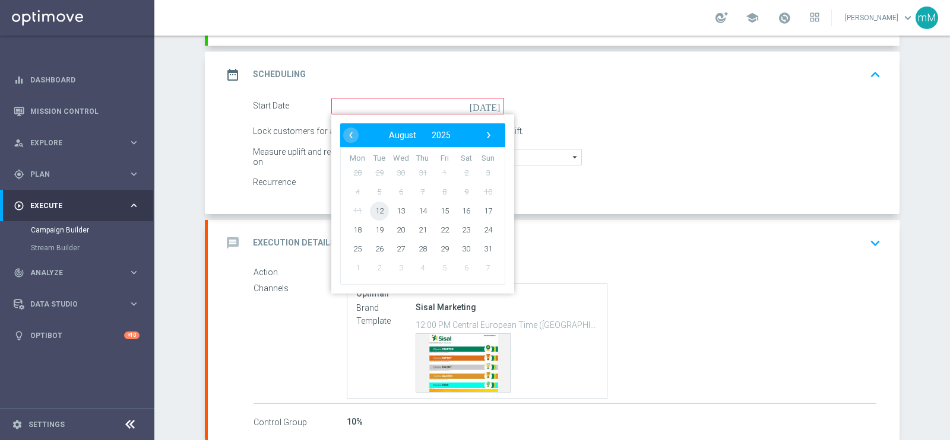
click at [376, 211] on span "12" at bounding box center [379, 210] width 19 height 19
type input "12 Aug 2025"
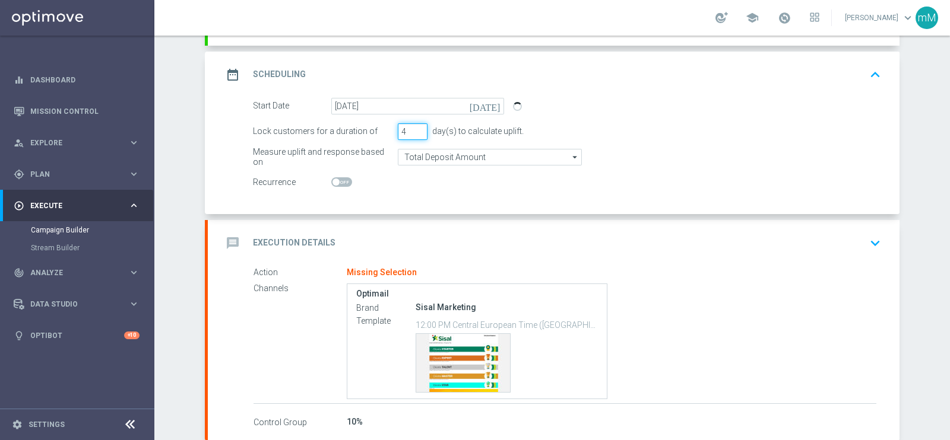
click at [413, 126] on input "4" at bounding box center [413, 131] width 30 height 17
click at [413, 126] on input "5" at bounding box center [413, 131] width 30 height 17
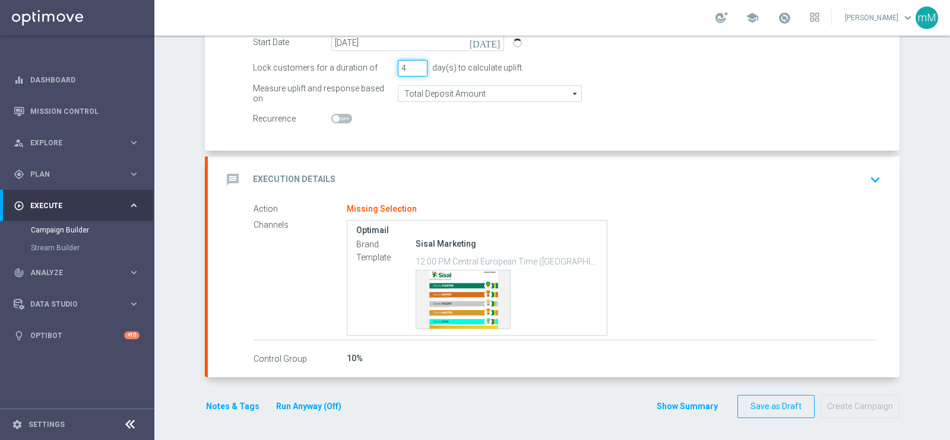
type input "4"
click at [397, 165] on div "message Execution Details keyboard_arrow_down" at bounding box center [553, 180] width 691 height 46
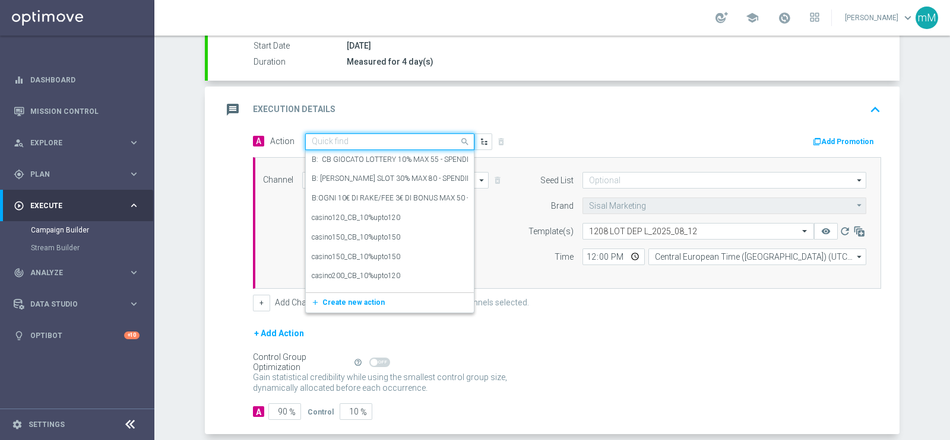
click at [378, 137] on input "text" at bounding box center [378, 142] width 132 height 10
type input "dep fasce up to 16"
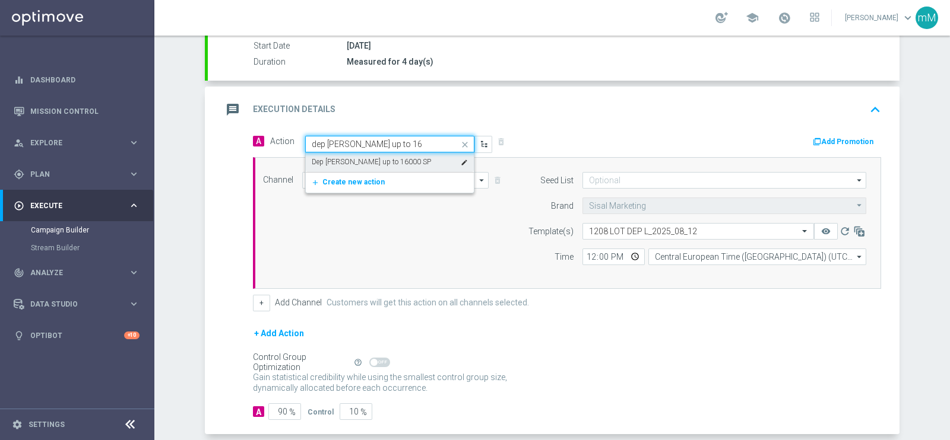
click at [375, 157] on label "Dep [PERSON_NAME] up to 16000 SP" at bounding box center [371, 162] width 119 height 10
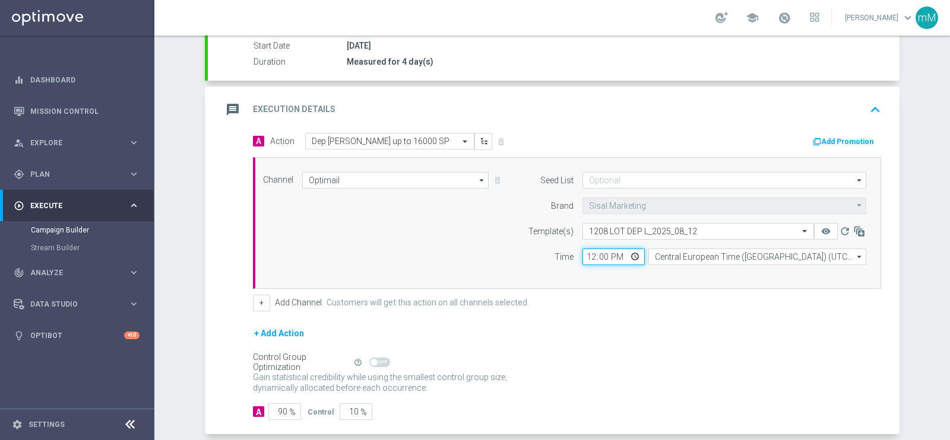
click at [582, 251] on input "12:00" at bounding box center [613, 257] width 62 height 17
type input "18:04"
type input "18:30"
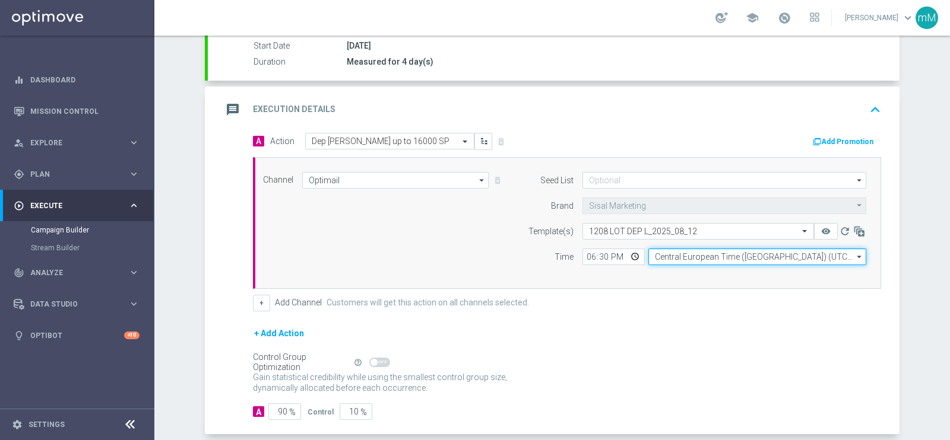
click at [678, 256] on input "Central European Time (Berlin) (UTC +02:00)" at bounding box center [757, 257] width 218 height 17
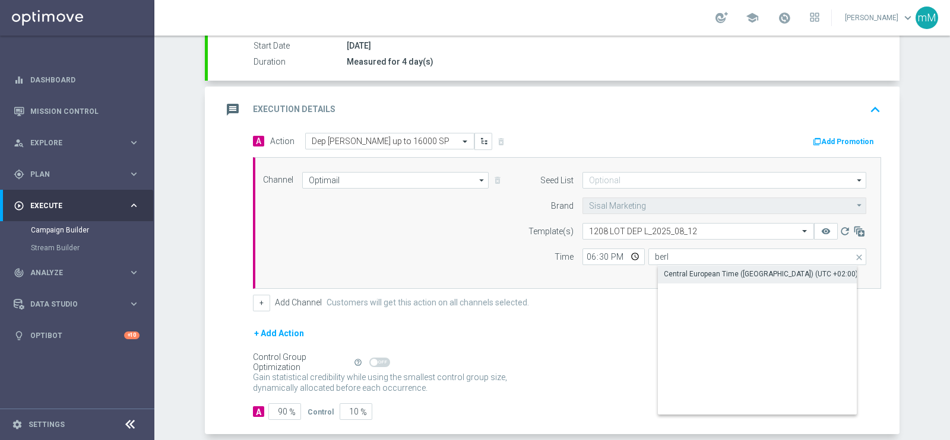
click at [685, 276] on div "Central European Time (Berlin) (UTC +02:00)" at bounding box center [761, 274] width 194 height 11
type input "Central European Time (Berlin) (UTC +02:00)"
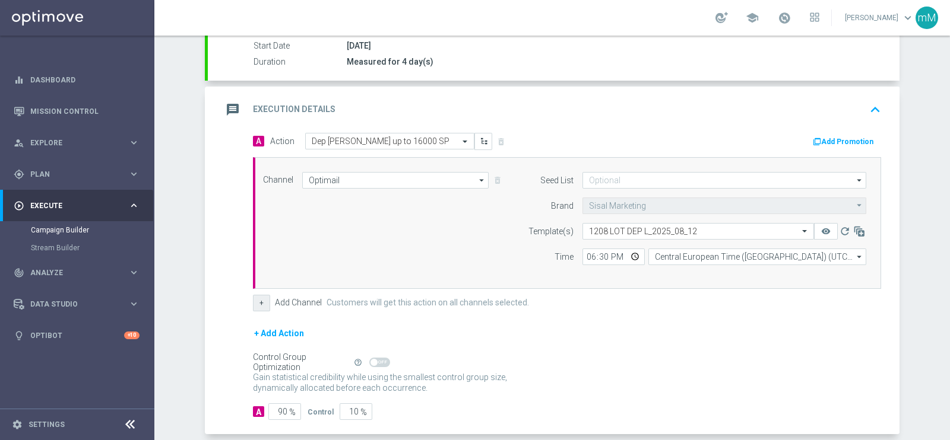
click at [257, 302] on button "+" at bounding box center [261, 303] width 17 height 17
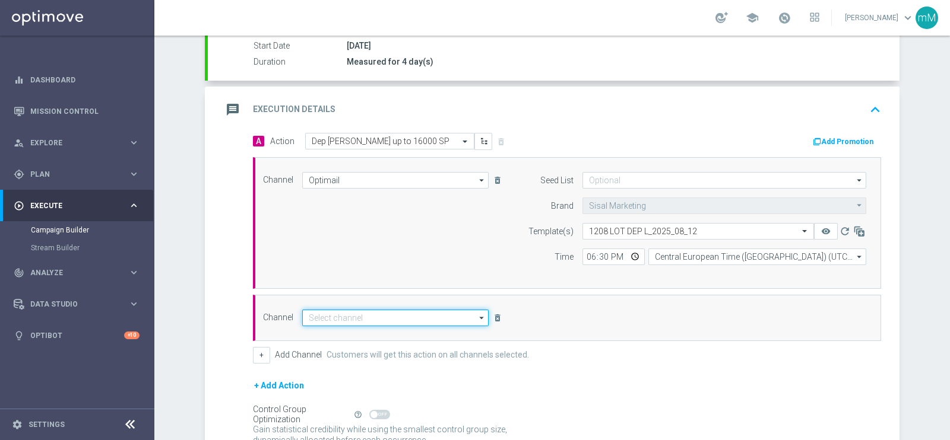
click at [339, 315] on input at bounding box center [395, 318] width 186 height 17
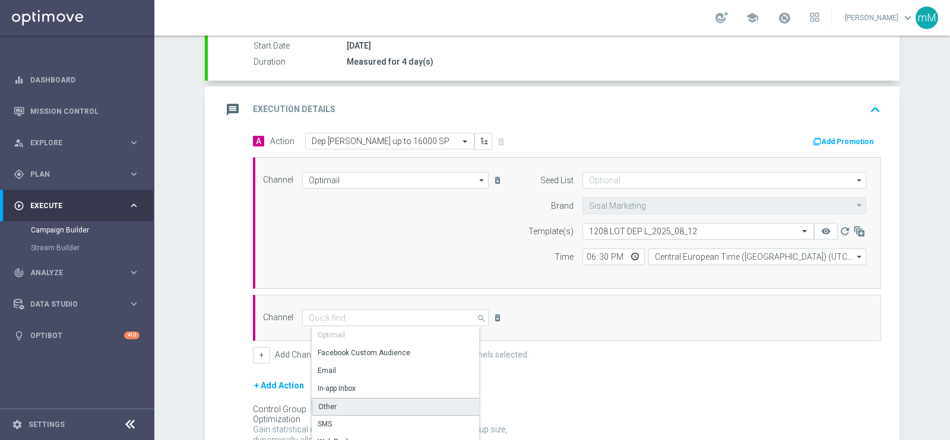
click at [333, 413] on div "Other" at bounding box center [400, 407] width 177 height 18
click at [413, 407] on div "Other" at bounding box center [400, 407] width 177 height 18
type input "Other"
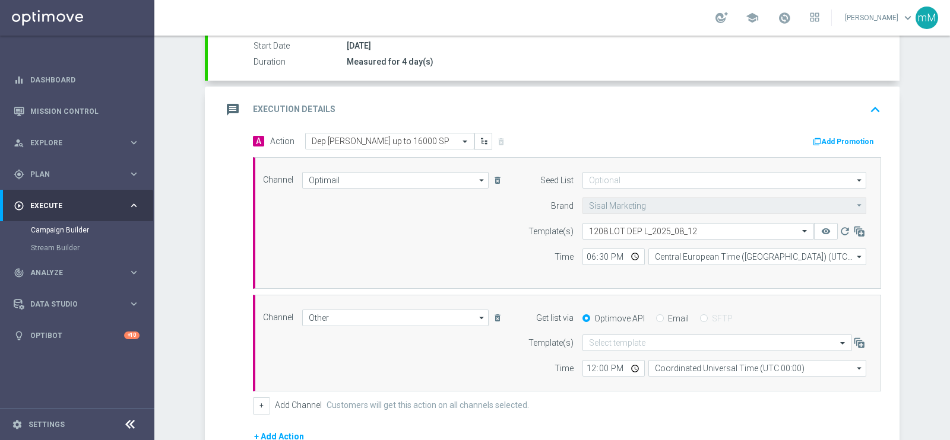
click at [659, 316] on div "Email" at bounding box center [672, 318] width 33 height 11
click at [656, 316] on input "Email" at bounding box center [660, 320] width 8 height 8
radio input "true"
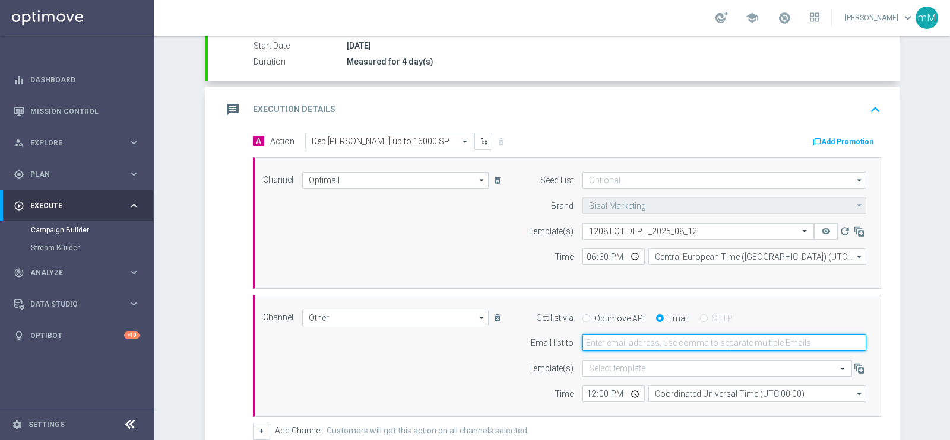
click at [634, 341] on input "email" at bounding box center [724, 343] width 284 height 17
type input "marco.maccarrone@sisal.it"
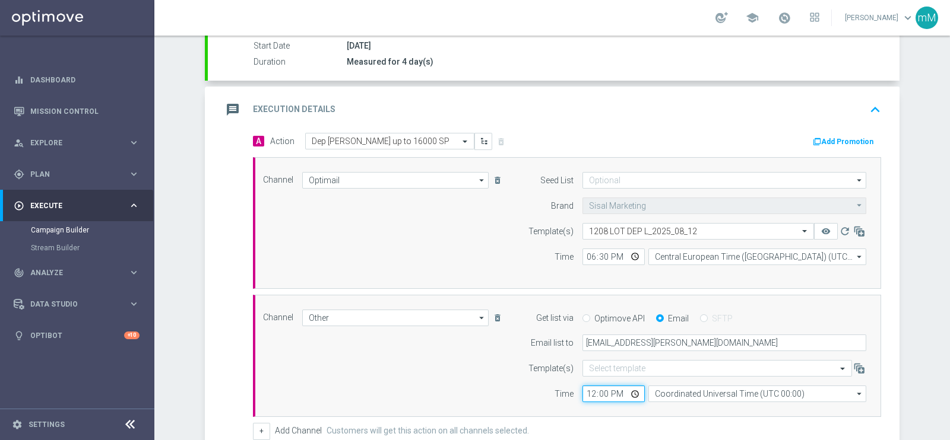
click at [582, 390] on input "12:00" at bounding box center [613, 394] width 62 height 17
type input "18:30"
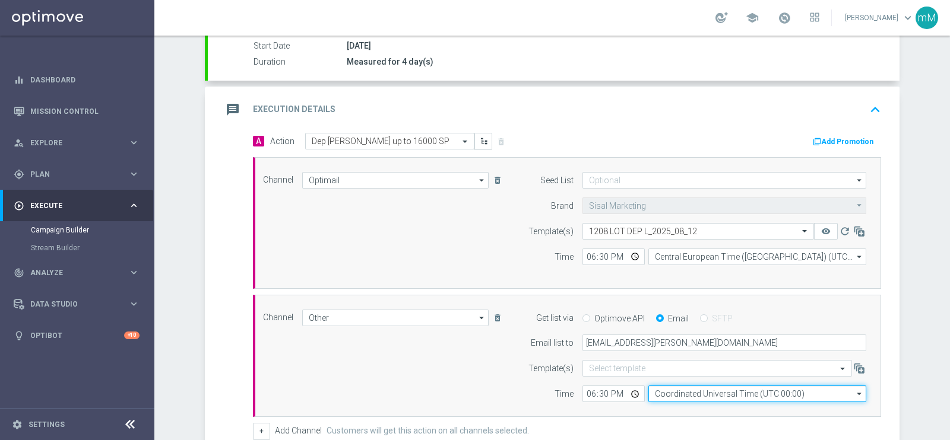
click at [670, 392] on input "Coordinated Universal Time (UTC 00:00)" at bounding box center [757, 394] width 218 height 17
click at [670, 392] on input at bounding box center [757, 394] width 218 height 17
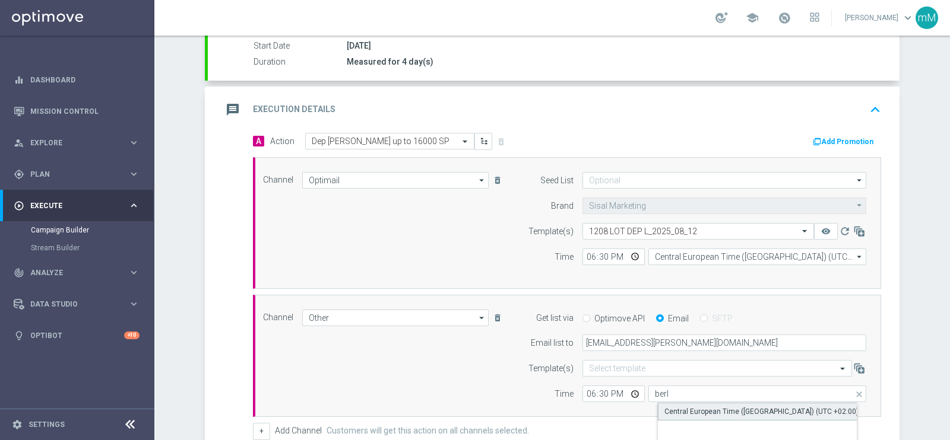
click at [678, 407] on div "Central European Time (Berlin) (UTC +02:00)" at bounding box center [761, 412] width 194 height 11
type input "Central European Time (Berlin) (UTC +02:00)"
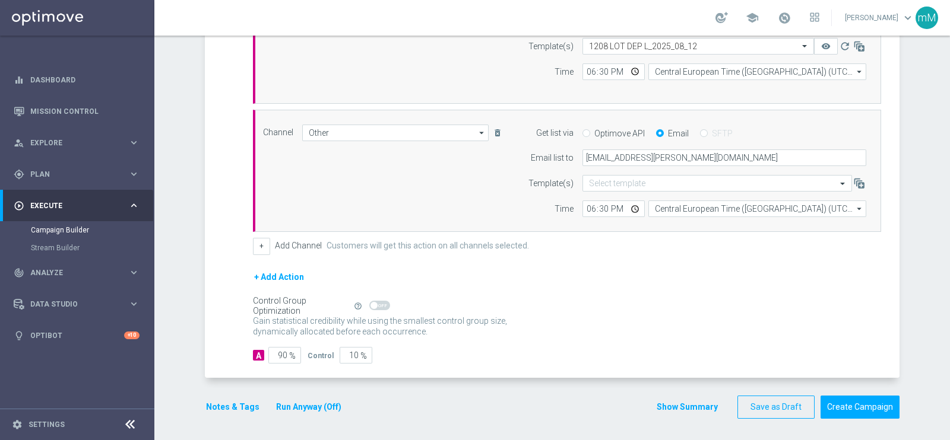
click at [307, 401] on button "Run Anyway (Off)" at bounding box center [309, 407] width 68 height 15
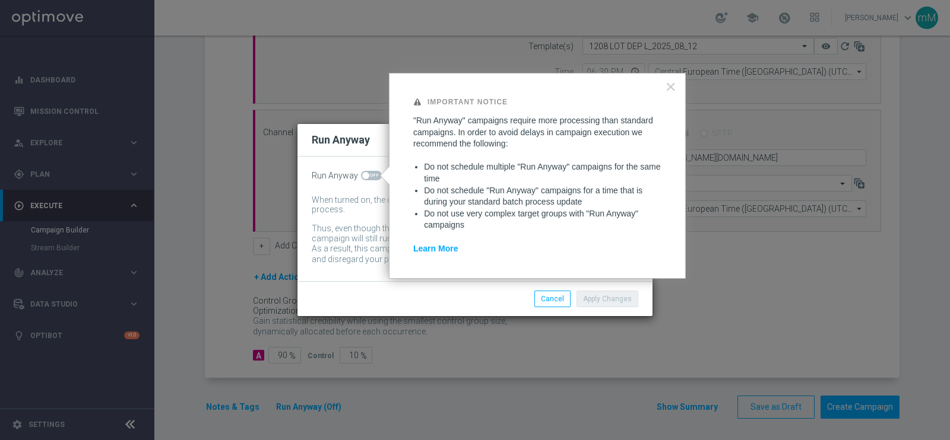
click at [378, 176] on span at bounding box center [371, 175] width 21 height 9
click at [378, 176] on input "checkbox" at bounding box center [371, 175] width 21 height 9
checkbox input "true"
click at [597, 303] on button "Apply Changes" at bounding box center [607, 299] width 62 height 17
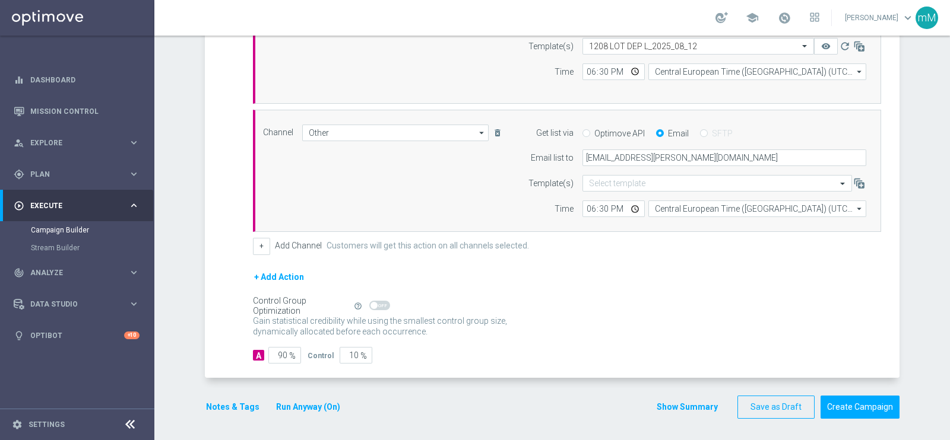
click at [231, 402] on button "Notes & Tags" at bounding box center [233, 407] width 56 height 15
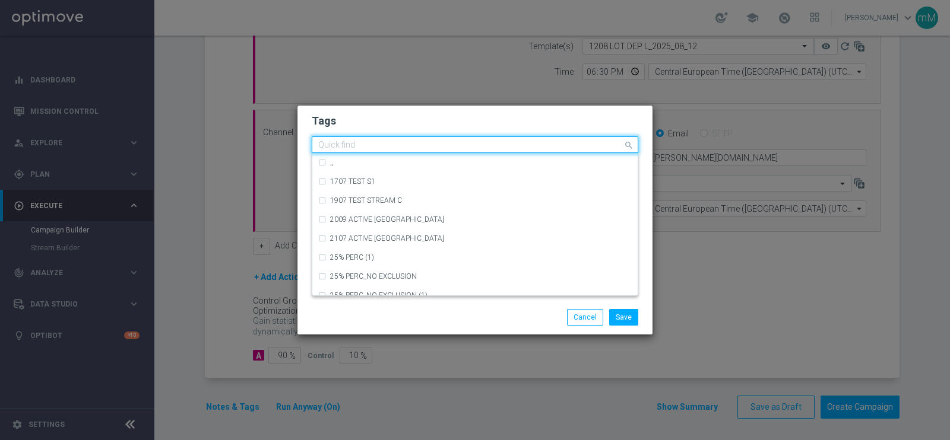
click at [436, 143] on input "text" at bounding box center [470, 146] width 304 height 10
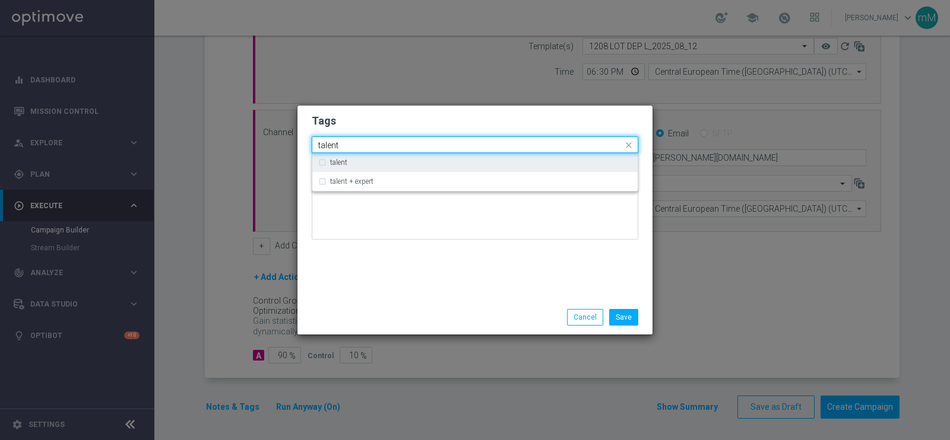
click at [418, 163] on div "talent" at bounding box center [481, 162] width 302 height 7
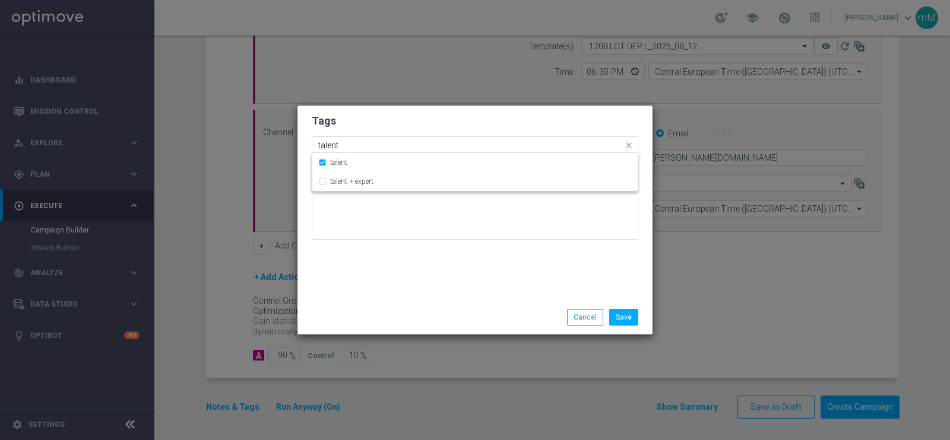
click at [412, 144] on input "talent" at bounding box center [470, 146] width 304 height 10
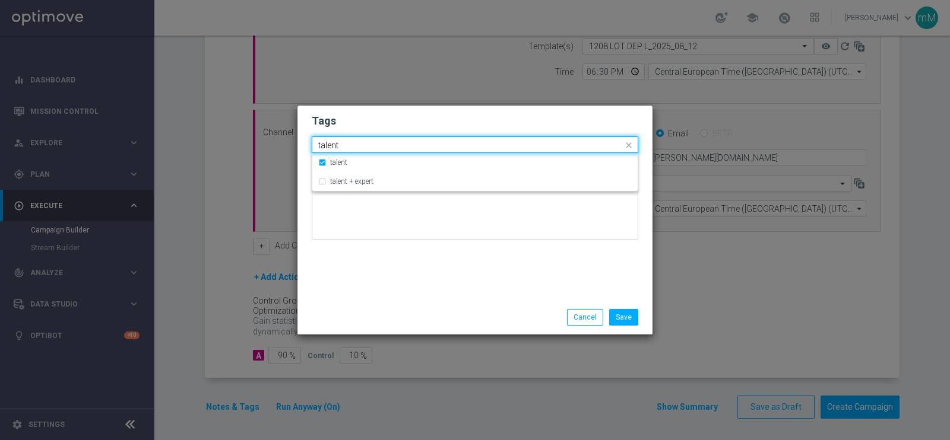
click at [412, 144] on input "talent" at bounding box center [470, 146] width 304 height 10
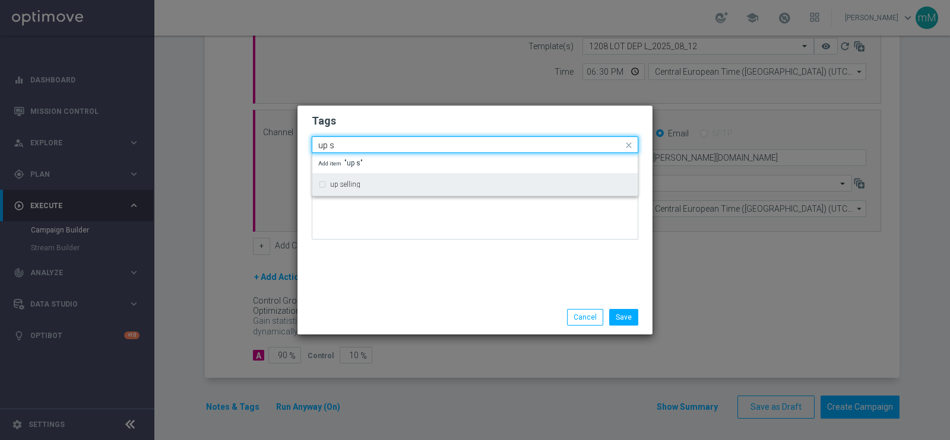
click at [385, 183] on div "up selling" at bounding box center [481, 184] width 302 height 7
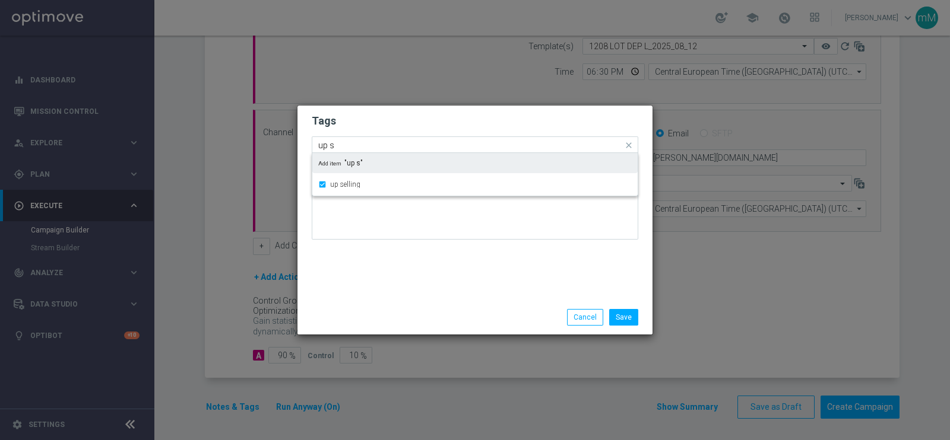
click at [373, 146] on input "up s" at bounding box center [470, 146] width 304 height 10
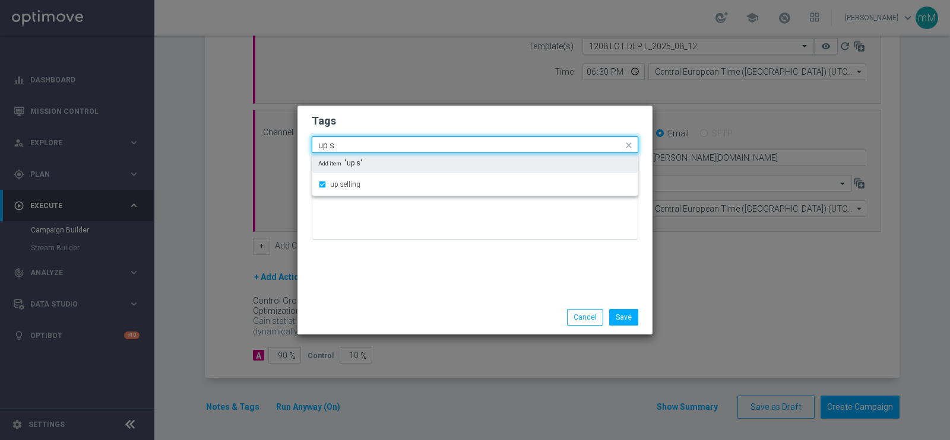
click at [373, 146] on input "up s" at bounding box center [470, 146] width 304 height 10
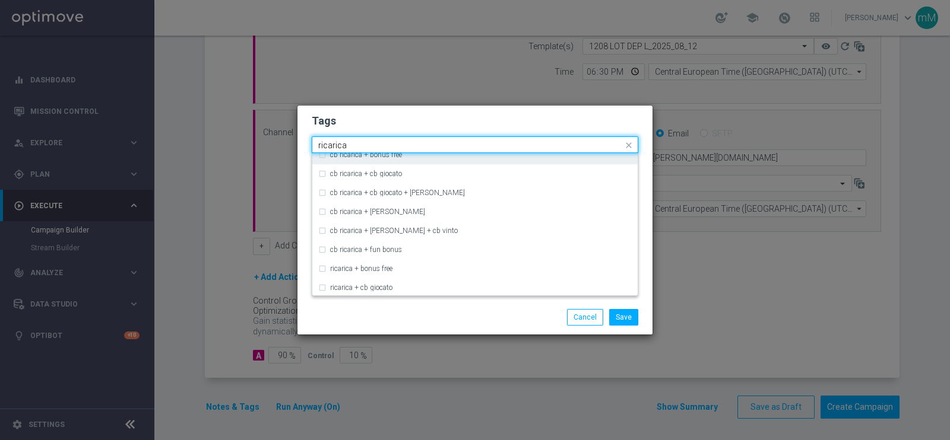
scroll to position [0, 0]
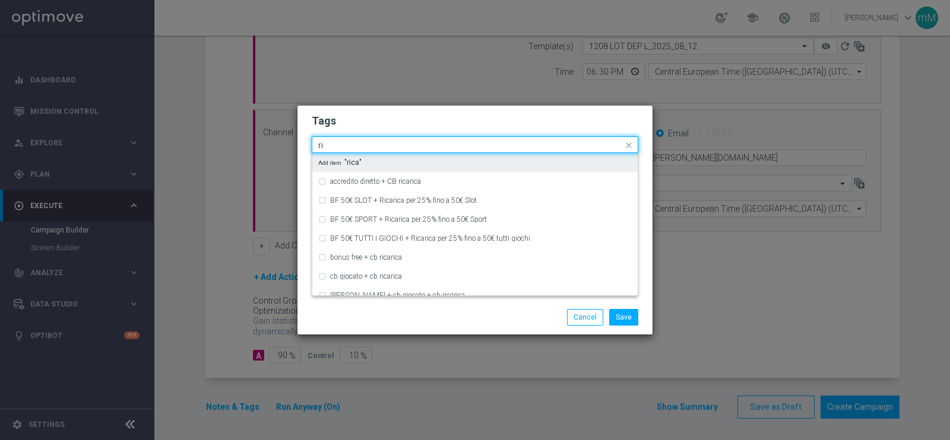
type input "r"
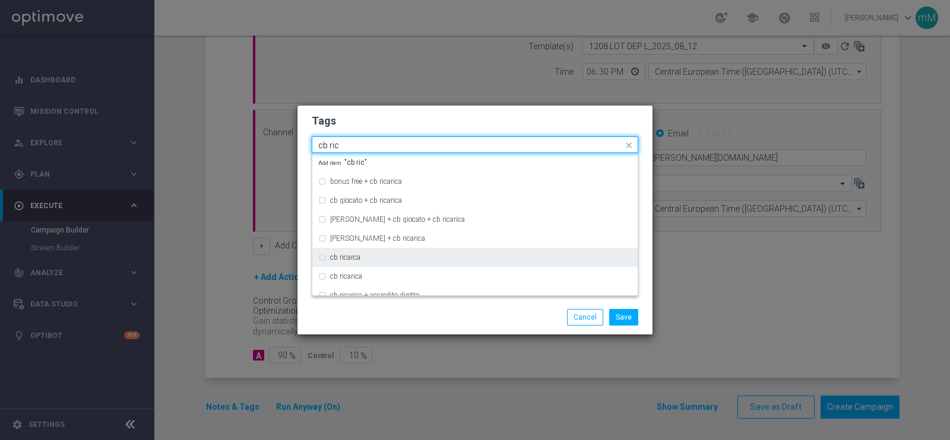
click at [347, 250] on div "cb ricarca" at bounding box center [474, 257] width 313 height 19
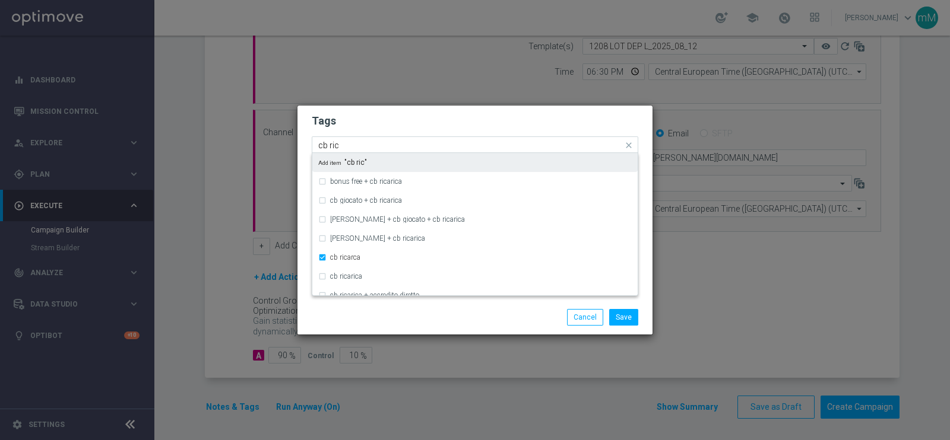
click at [355, 146] on input "cb ric" at bounding box center [470, 146] width 304 height 10
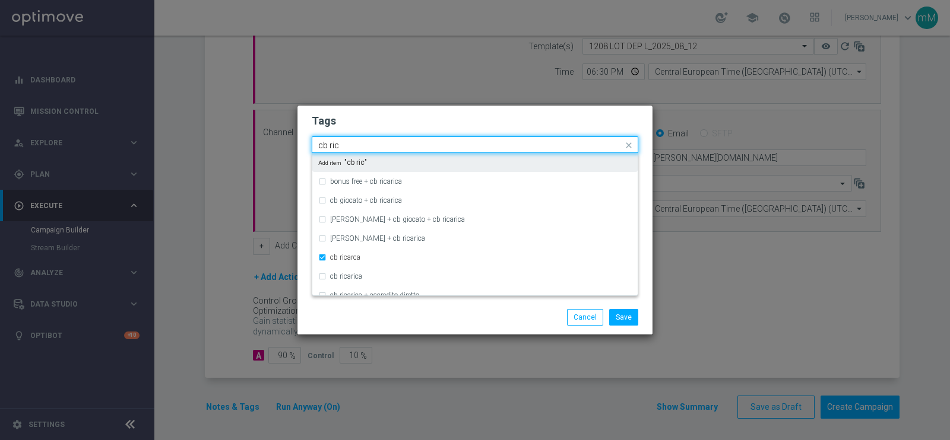
click at [355, 146] on input "cb ric" at bounding box center [470, 146] width 304 height 10
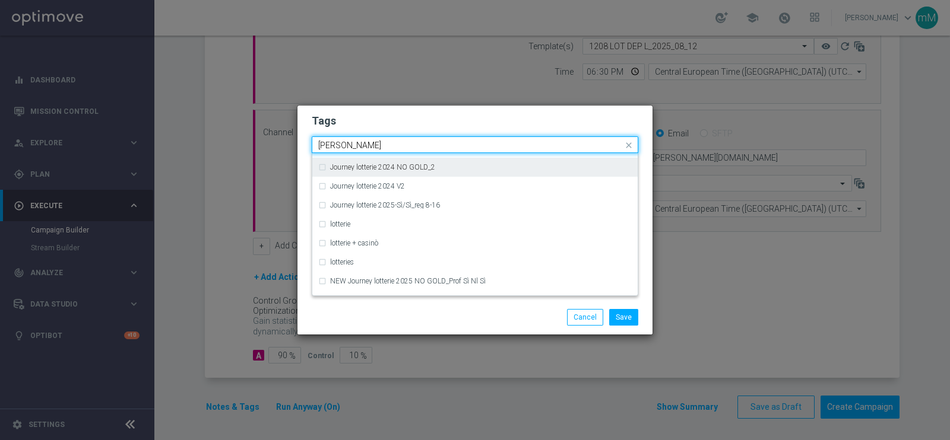
scroll to position [167, 0]
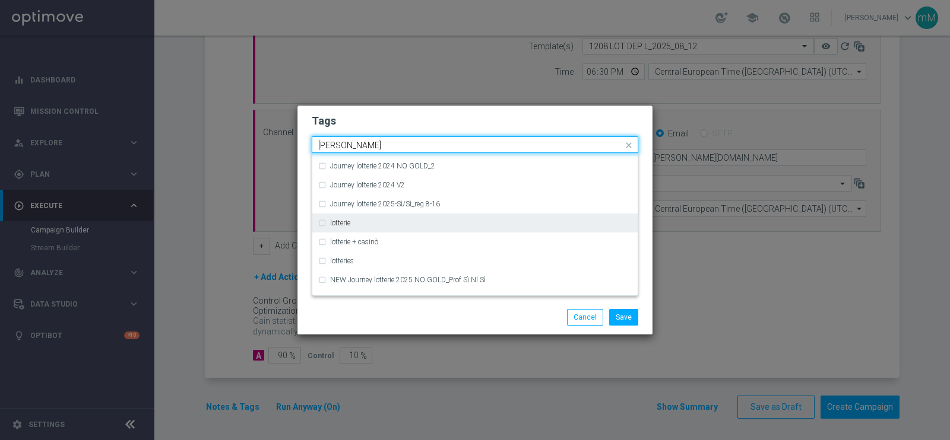
click at [354, 230] on div "lotterie" at bounding box center [474, 223] width 313 height 19
type input "lott"
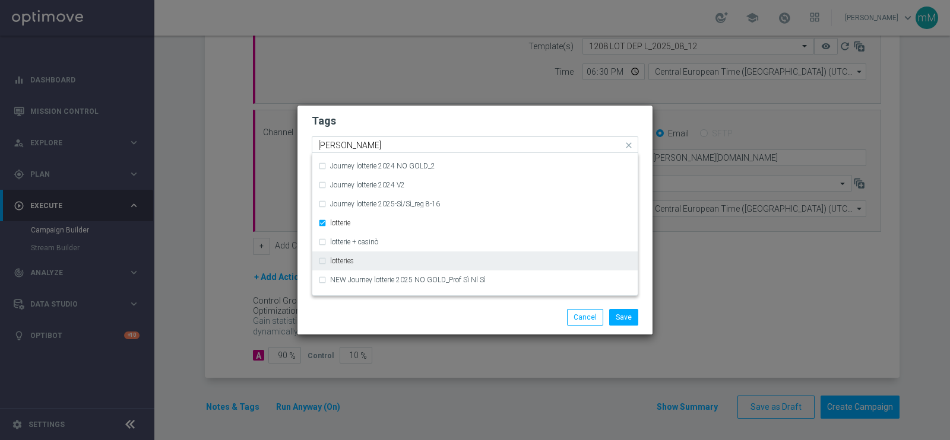
click at [347, 262] on label "lotteries" at bounding box center [342, 261] width 24 height 7
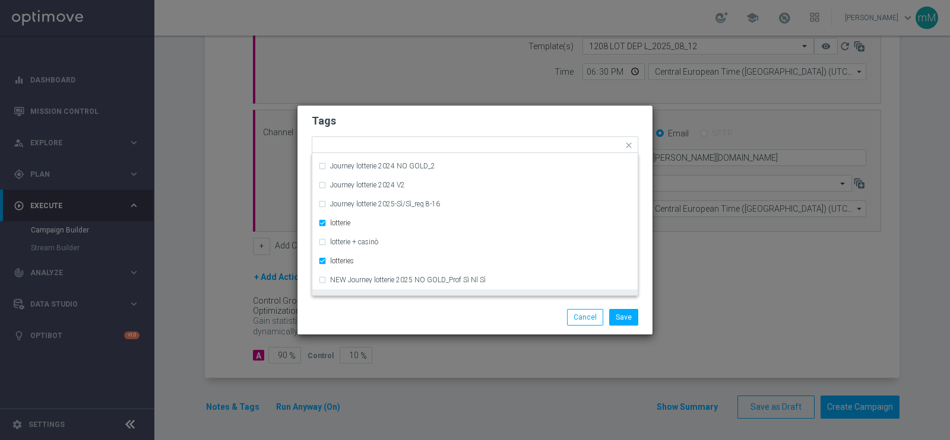
click at [478, 313] on div "Save Cancel" at bounding box center [532, 317] width 230 height 17
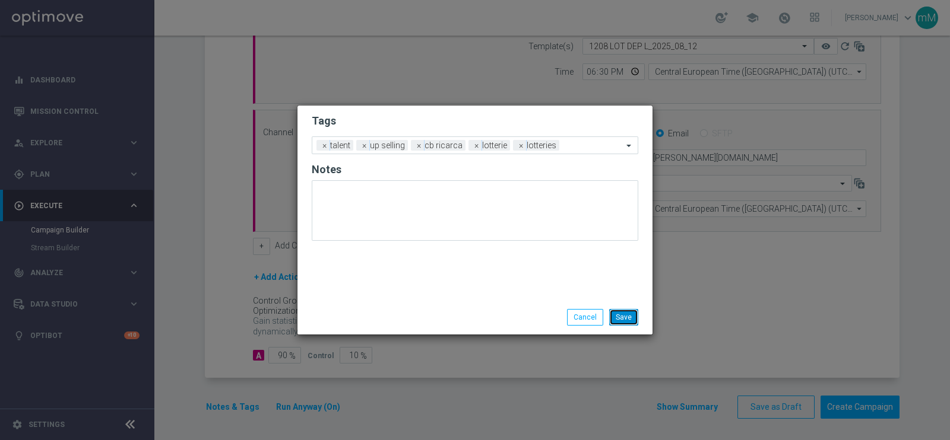
click at [622, 317] on button "Save" at bounding box center [623, 317] width 29 height 17
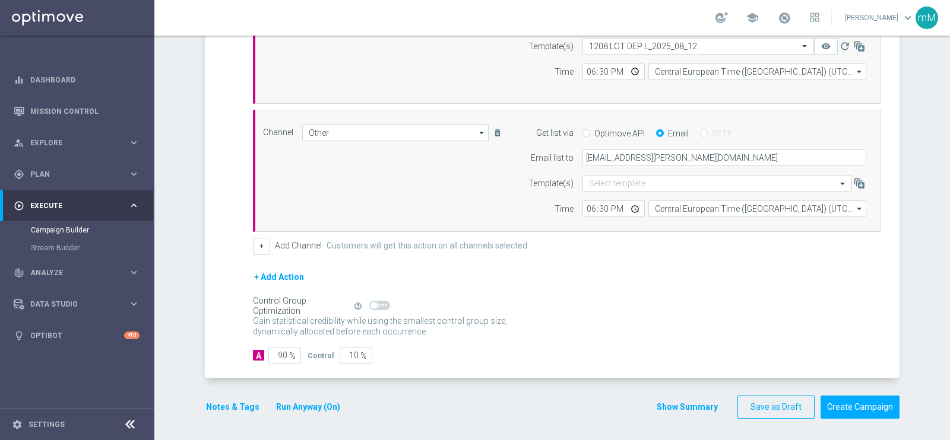
scroll to position [237, 0]
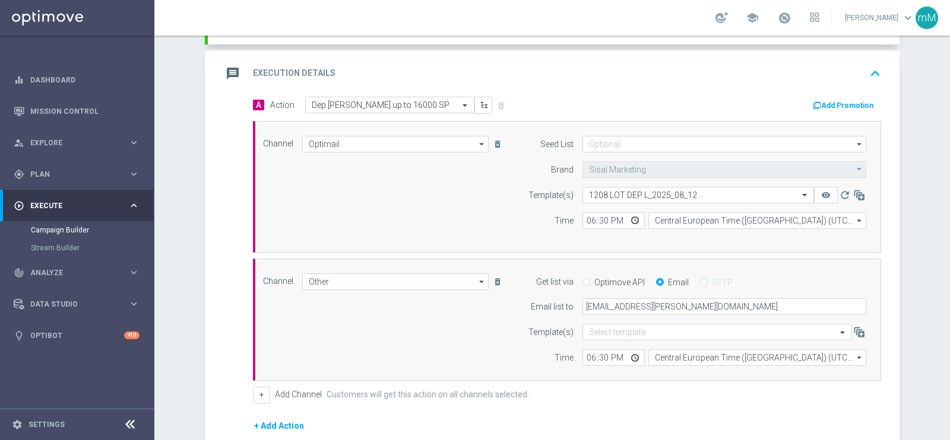
click at [857, 104] on button "Add Promotion" at bounding box center [844, 105] width 66 height 13
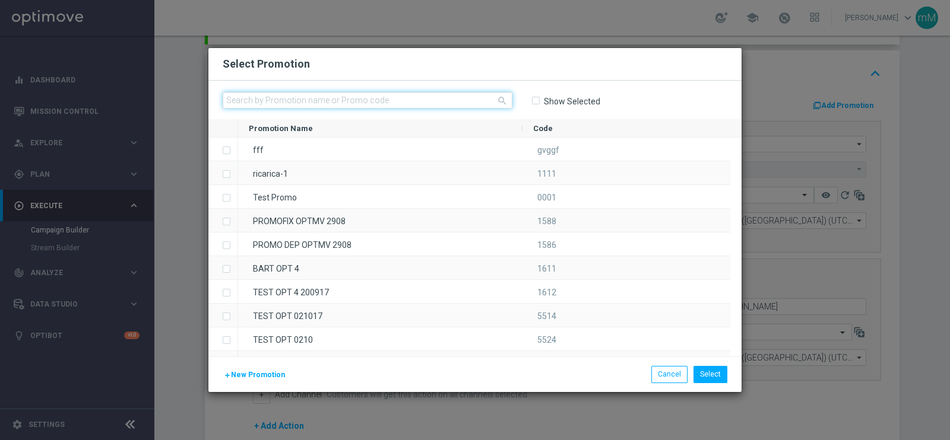
click at [427, 106] on input "text" at bounding box center [368, 100] width 290 height 17
paste input "332561"
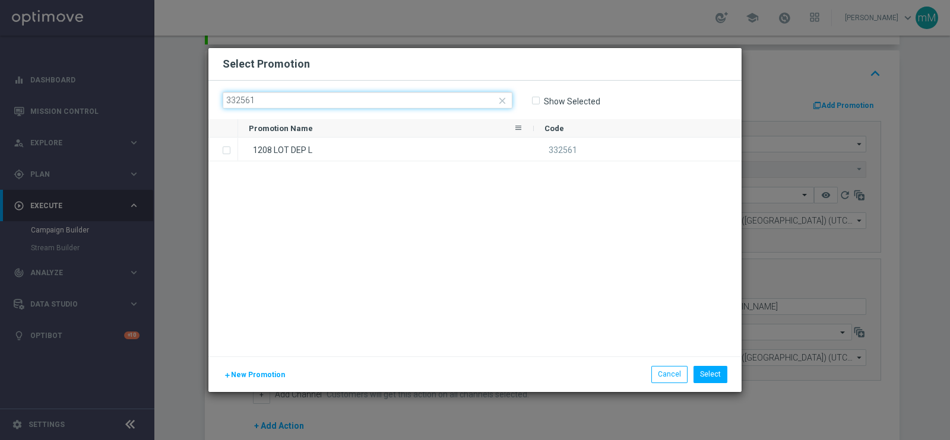
type input "332561"
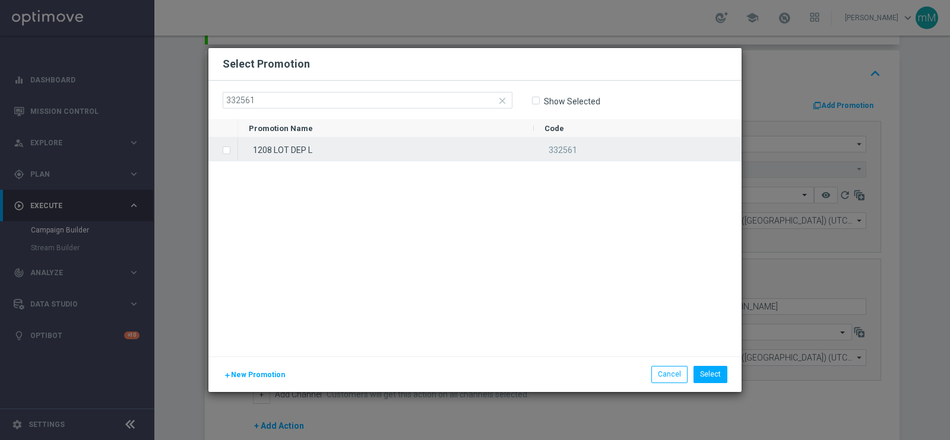
click at [383, 138] on div "1208 LOT DEP L" at bounding box center [386, 149] width 296 height 23
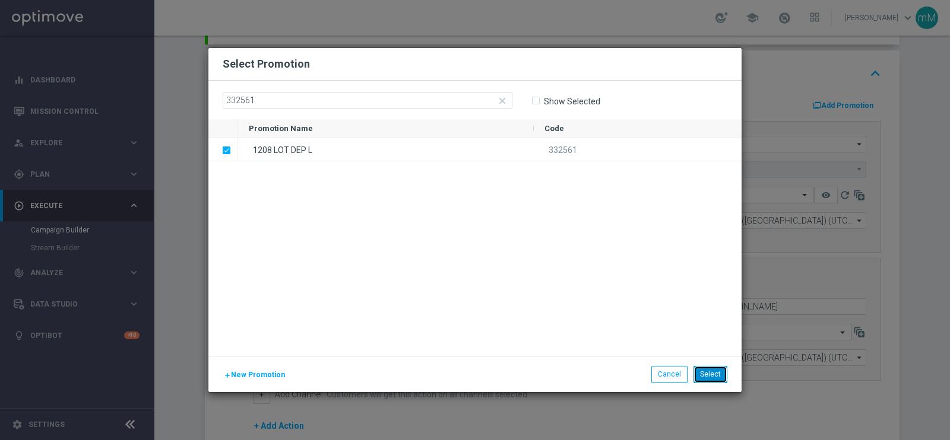
click at [709, 371] on button "Select" at bounding box center [710, 374] width 34 height 17
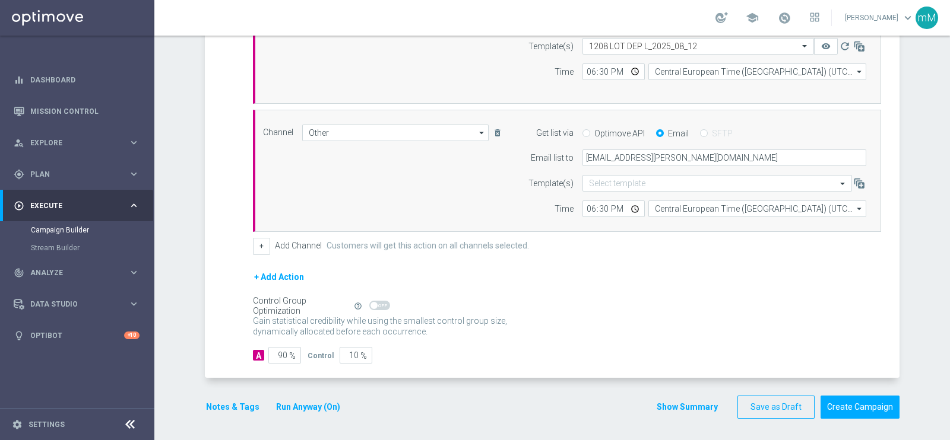
click at [669, 402] on button "Show Summary" at bounding box center [687, 408] width 62 height 14
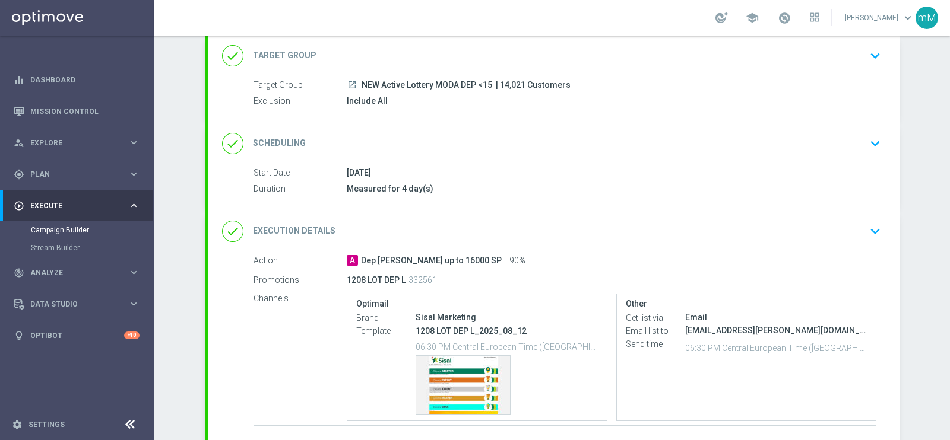
scroll to position [148, 0]
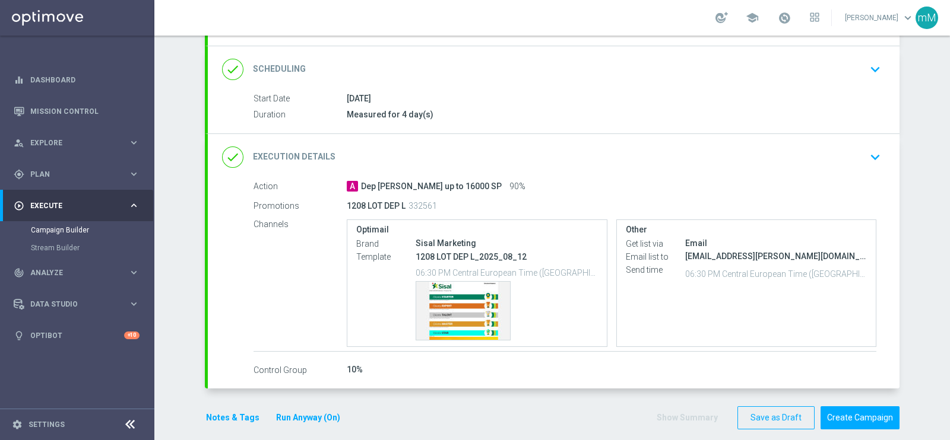
click at [445, 68] on div "done Scheduling keyboard_arrow_down" at bounding box center [553, 69] width 663 height 23
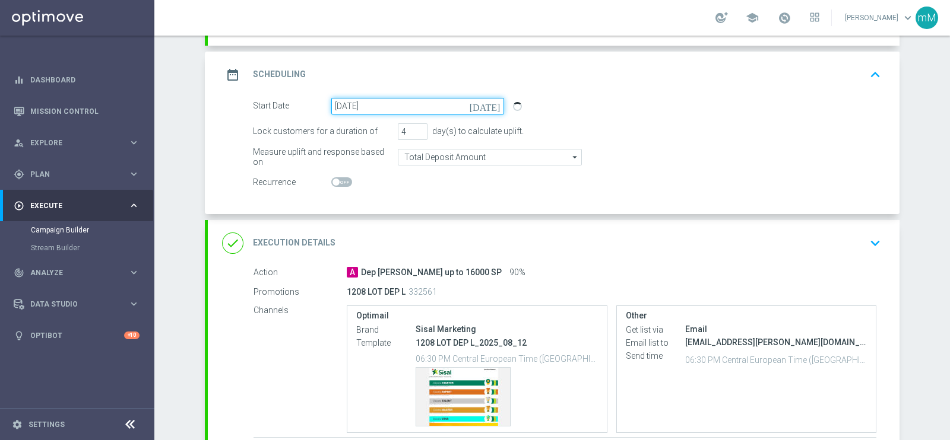
click at [413, 105] on input "12 Aug 2025" at bounding box center [417, 106] width 173 height 17
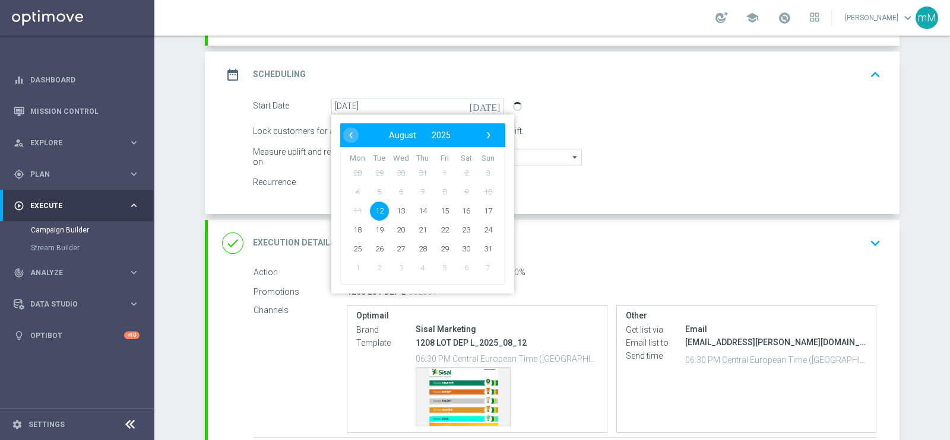
click at [377, 211] on span "12" at bounding box center [379, 210] width 19 height 19
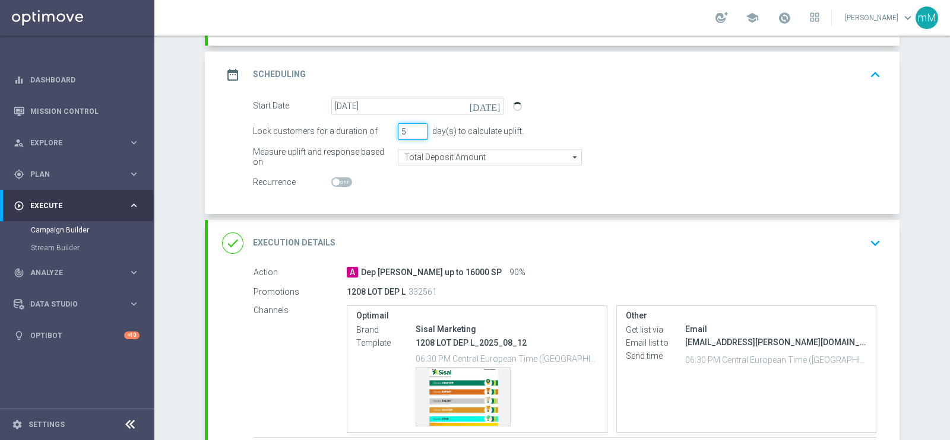
type input "5"
click at [414, 127] on input "5" at bounding box center [413, 131] width 30 height 17
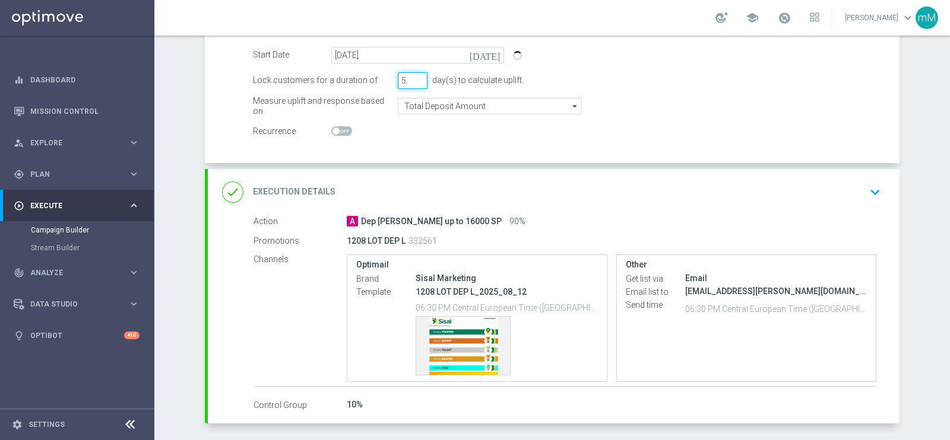
scroll to position [223, 0]
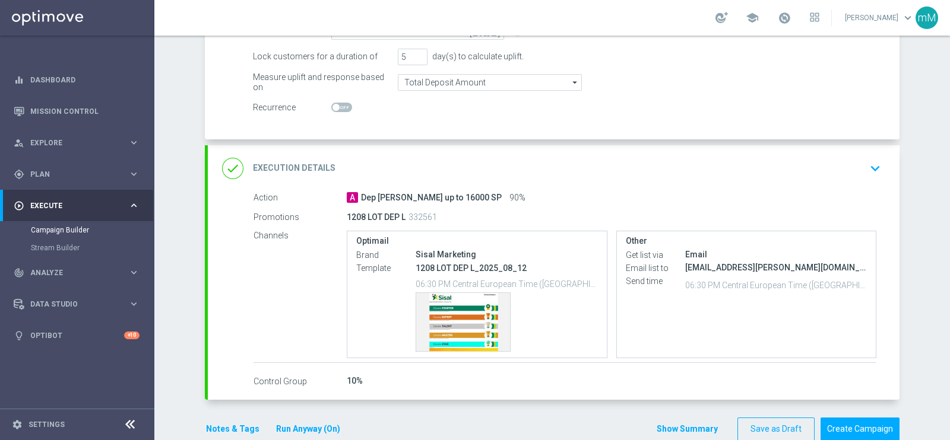
click at [663, 426] on button "Show Summary" at bounding box center [687, 430] width 62 height 14
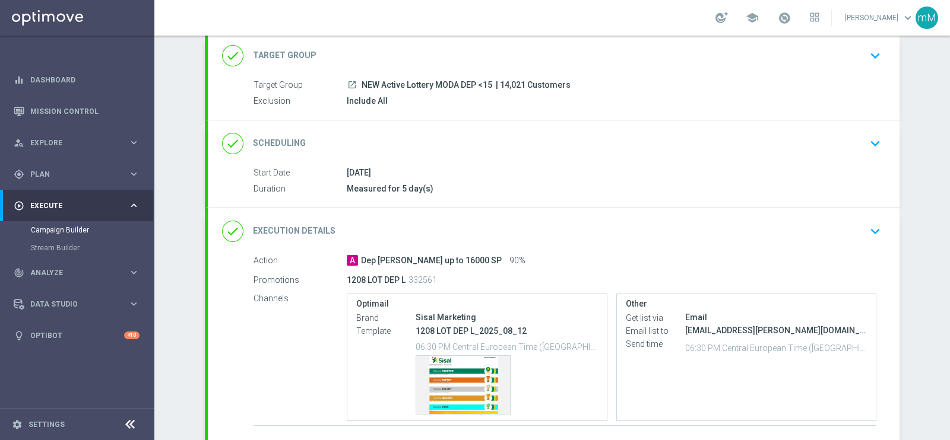
scroll to position [148, 0]
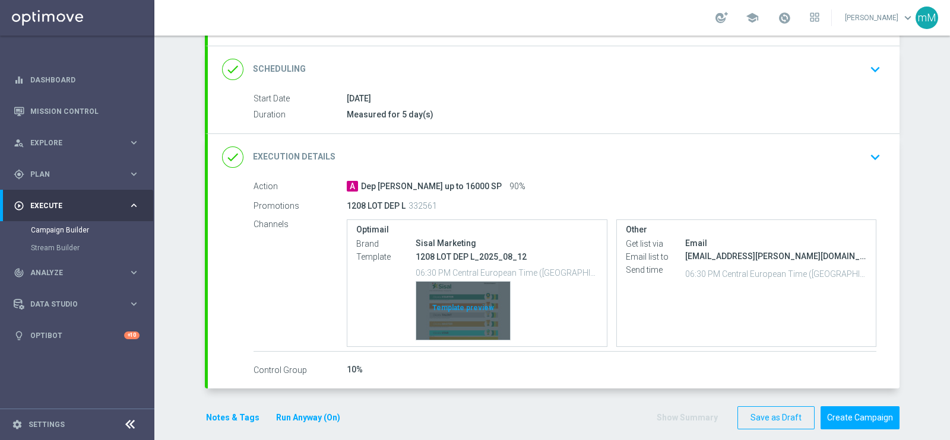
click at [458, 295] on div "Template preview" at bounding box center [463, 311] width 94 height 58
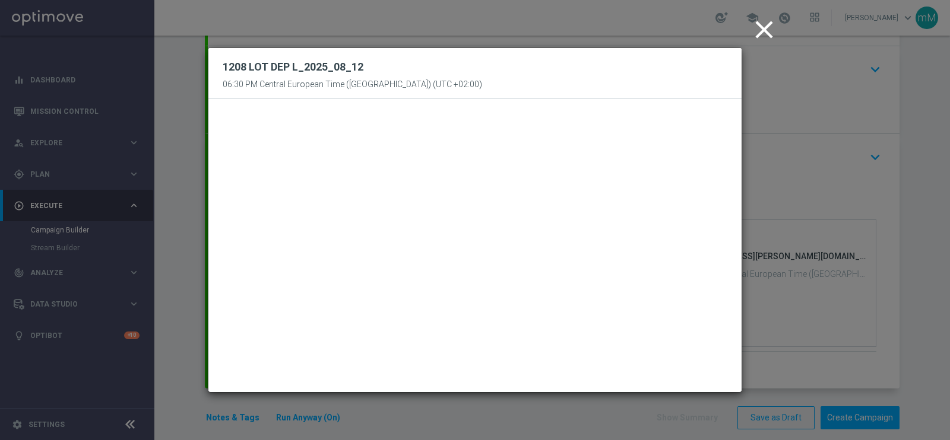
click at [763, 31] on icon "close" at bounding box center [764, 30] width 30 height 30
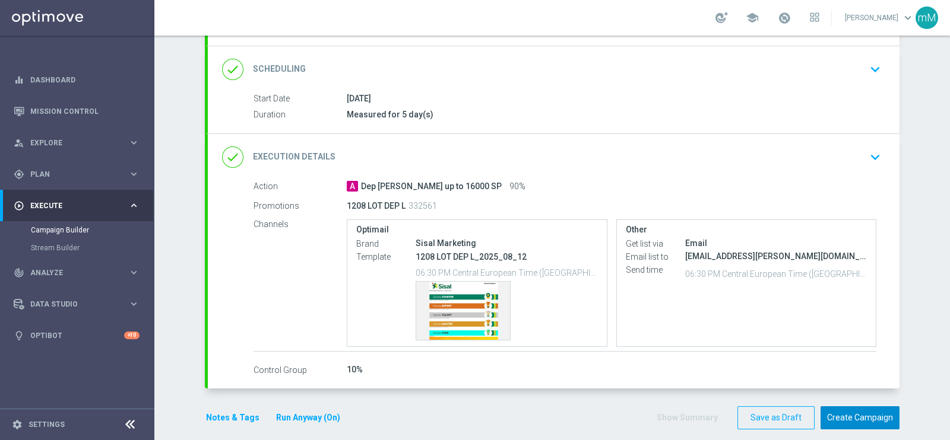
click at [854, 414] on button "Create Campaign" at bounding box center [859, 418] width 79 height 23
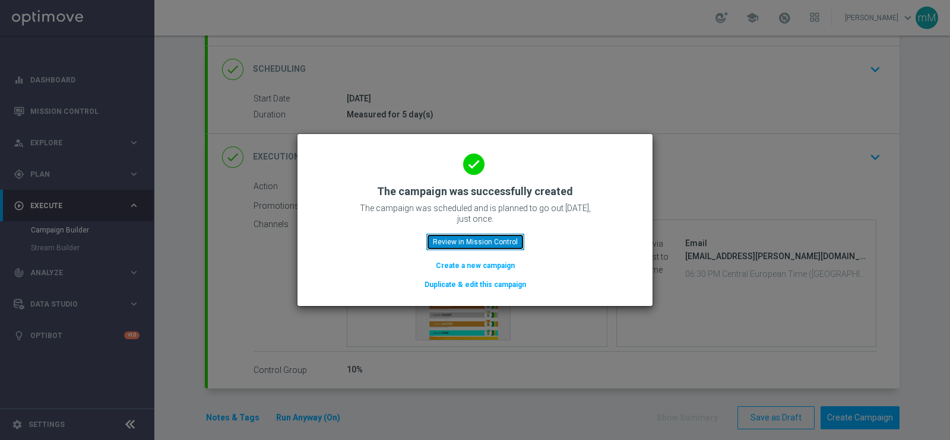
click at [451, 243] on button "Review in Mission Control" at bounding box center [475, 242] width 98 height 17
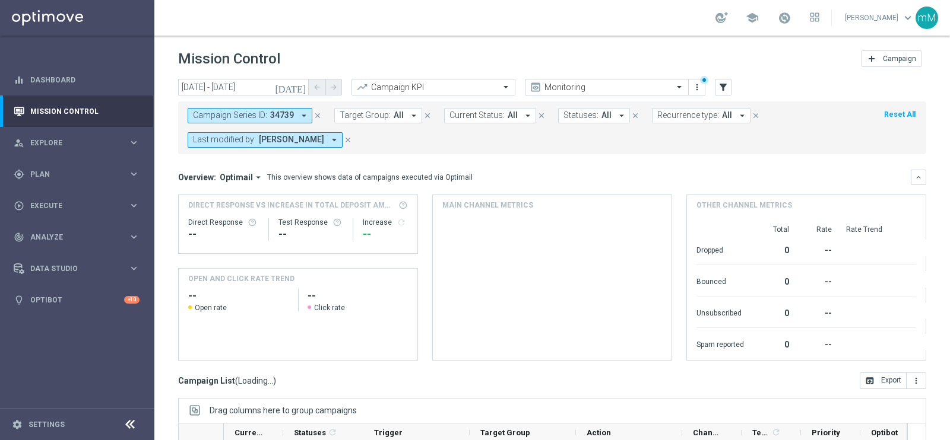
scroll to position [177, 0]
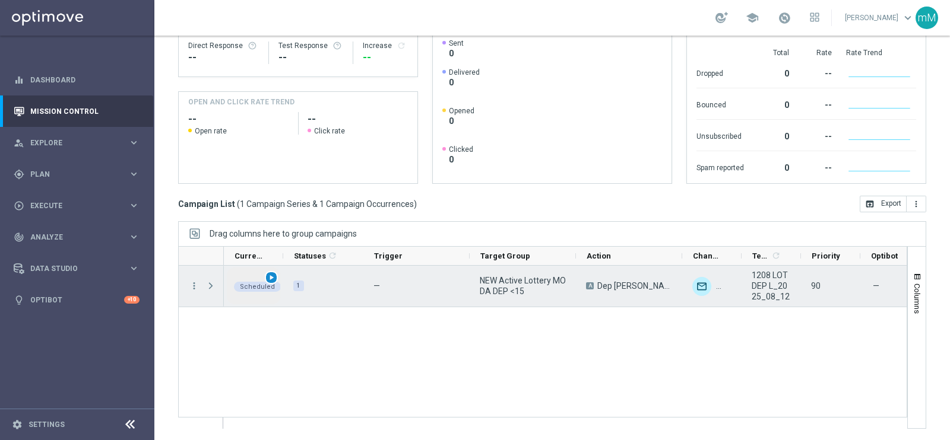
click at [274, 274] on span "play_arrow" at bounding box center [271, 278] width 8 height 8
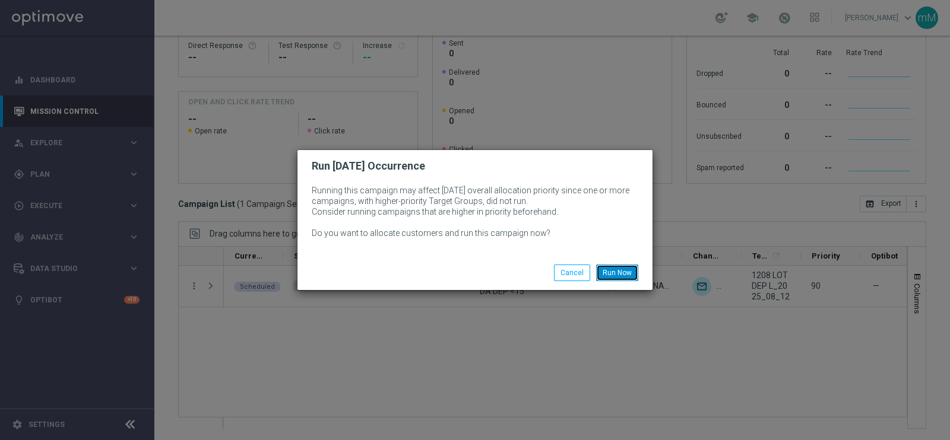
click at [614, 268] on button "Run Now" at bounding box center [617, 273] width 42 height 17
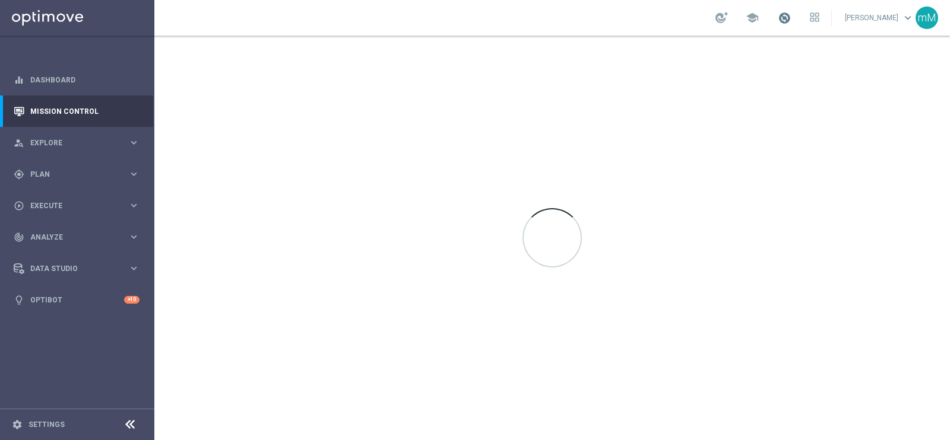
click at [778, 20] on span at bounding box center [784, 17] width 13 height 13
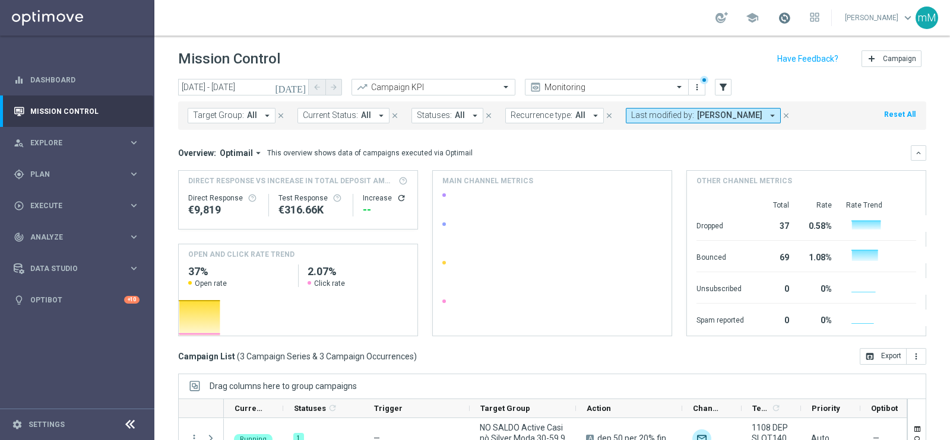
click at [778, 20] on span at bounding box center [784, 17] width 13 height 13
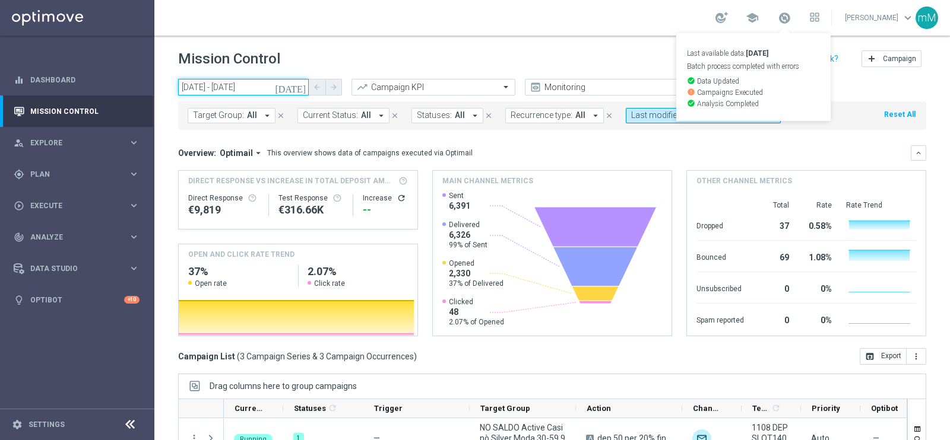
click at [241, 84] on input "11 Aug 2025 - 11 Aug 2025" at bounding box center [243, 87] width 131 height 17
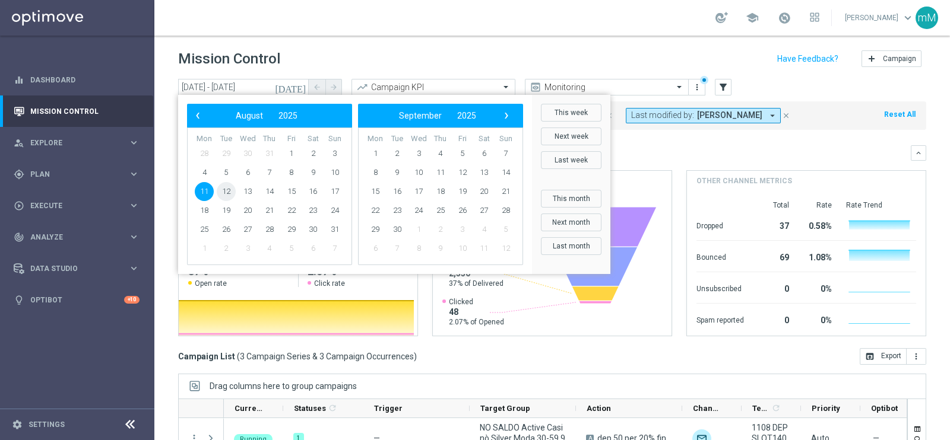
click at [226, 191] on span "12" at bounding box center [226, 191] width 19 height 19
type input "[DATE] - [DATE]"
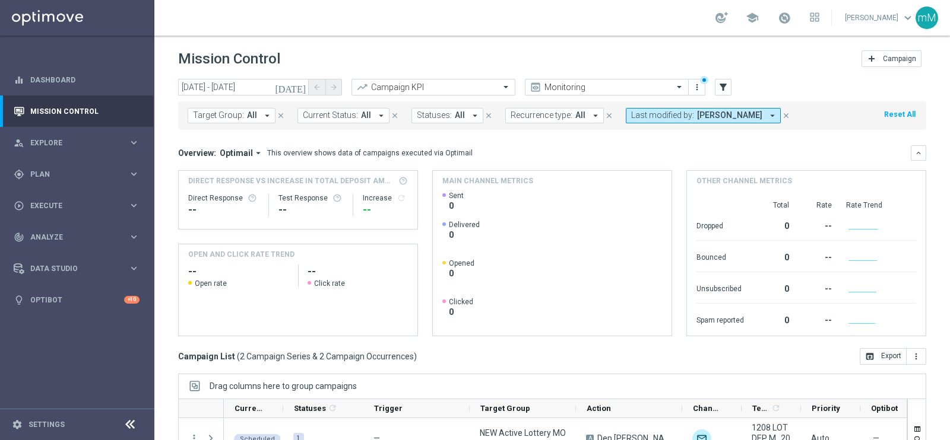
scroll to position [148, 0]
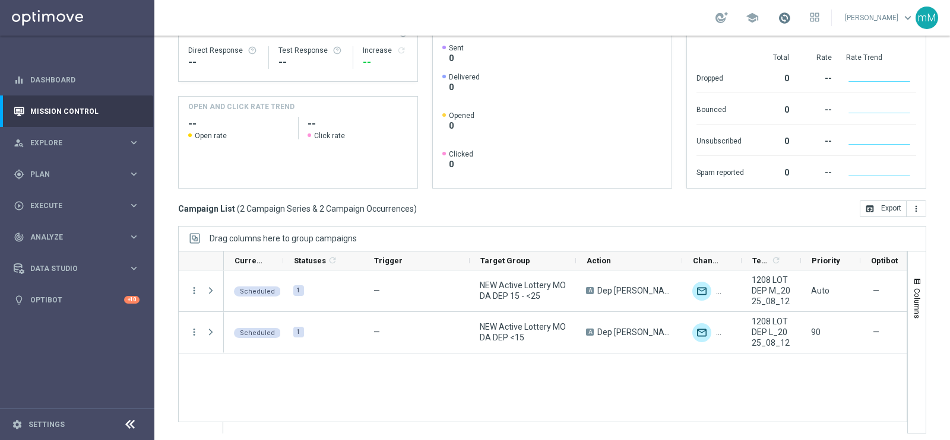
click at [778, 20] on span at bounding box center [784, 17] width 13 height 13
click at [779, 14] on span at bounding box center [784, 17] width 13 height 13
click at [778, 15] on span at bounding box center [784, 17] width 13 height 13
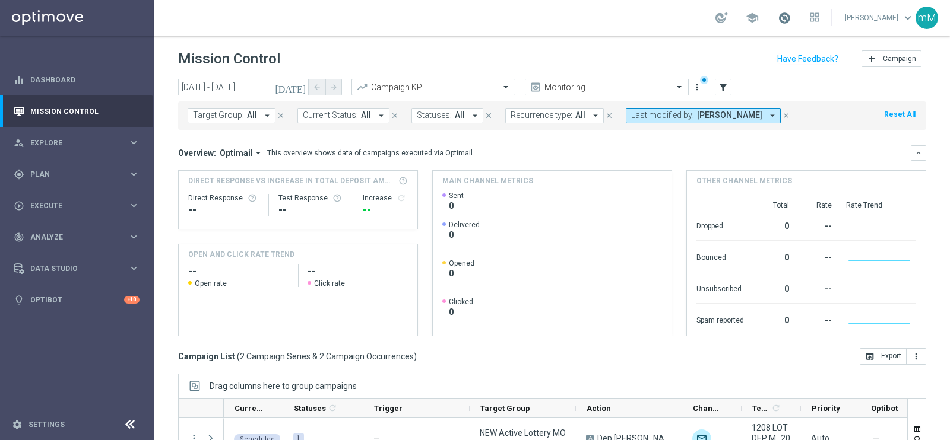
click at [782, 24] on span at bounding box center [784, 17] width 13 height 13
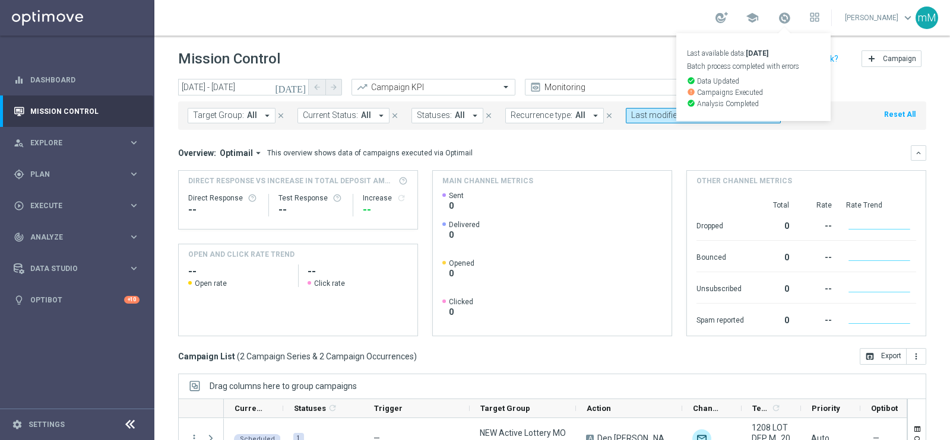
click at [781, 25] on link "Last available data: 11 Aug 2025 Batch process completed with errors check_circ…" at bounding box center [783, 18] width 15 height 19
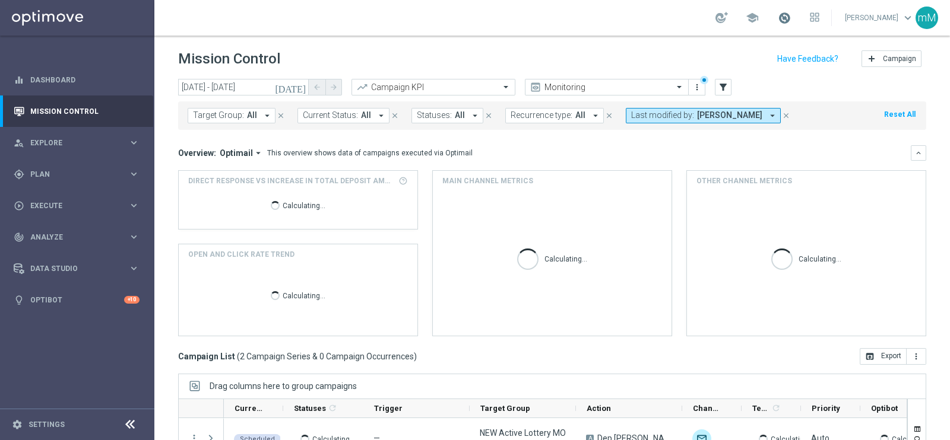
click at [778, 16] on span at bounding box center [784, 17] width 13 height 13
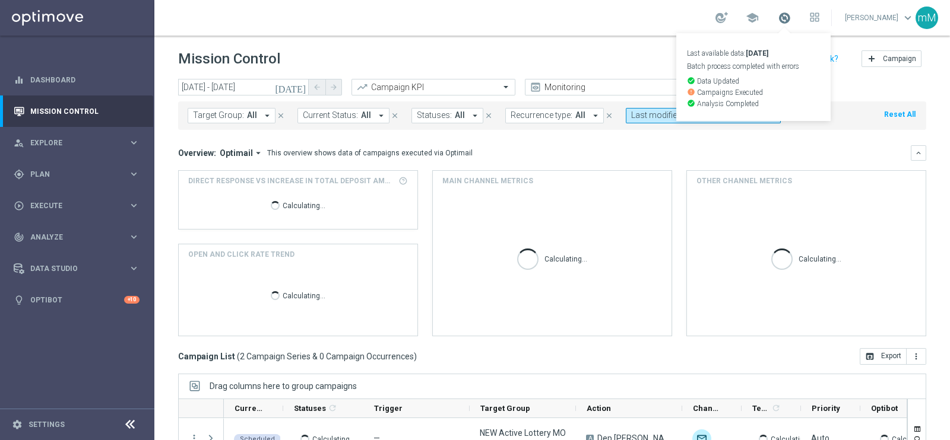
click at [778, 23] on span at bounding box center [784, 17] width 13 height 13
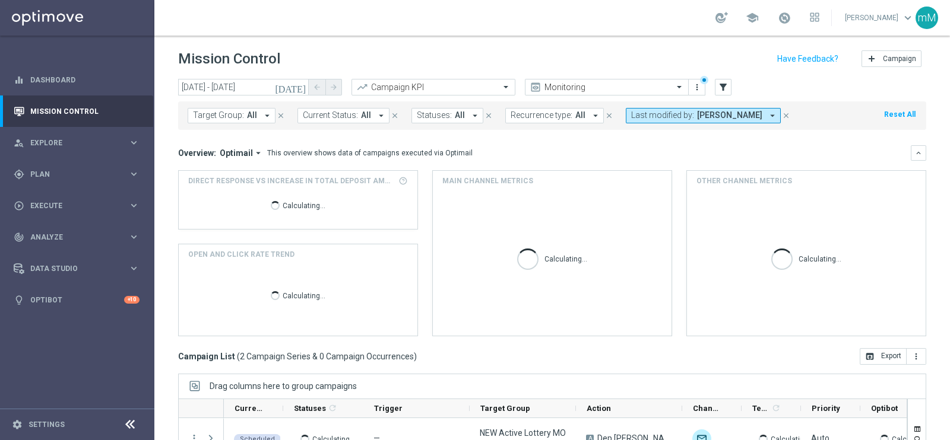
scroll to position [153, 0]
click at [779, 21] on span at bounding box center [784, 17] width 13 height 13
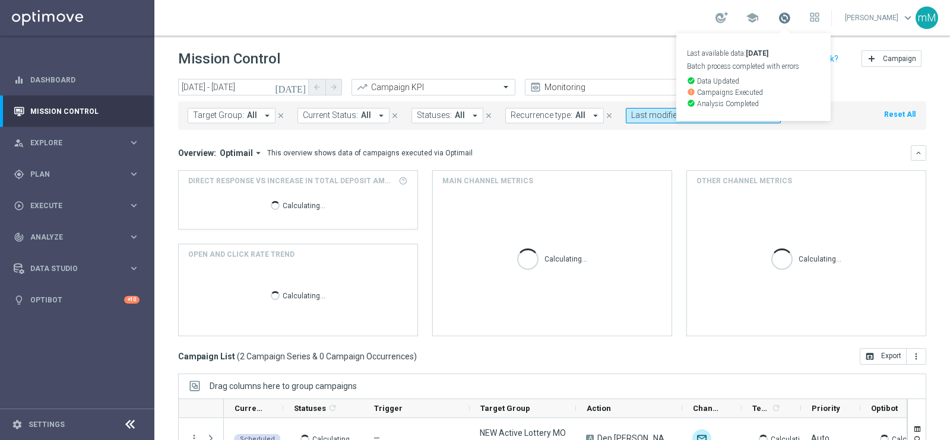
click at [779, 21] on span at bounding box center [784, 17] width 13 height 13
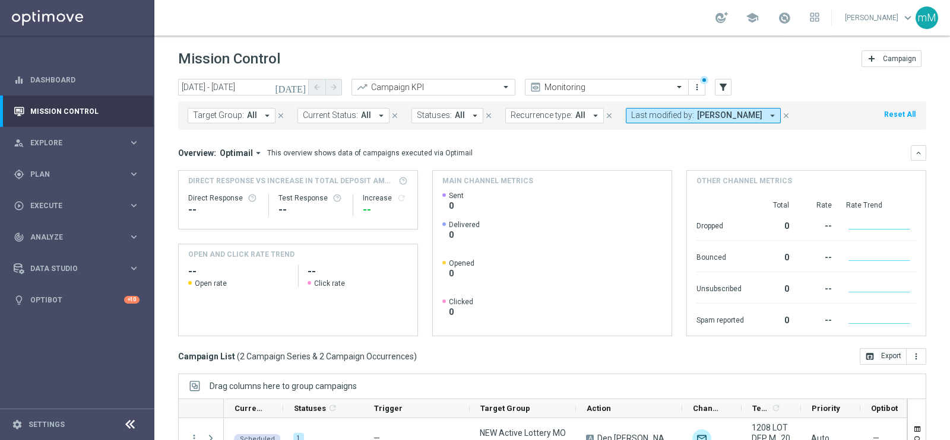
scroll to position [153, 0]
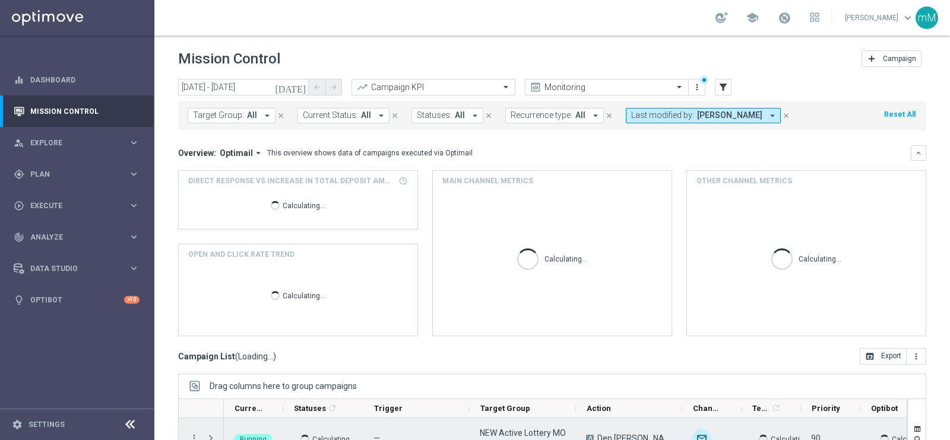
scroll to position [91, 0]
